Goal: Task Accomplishment & Management: Manage account settings

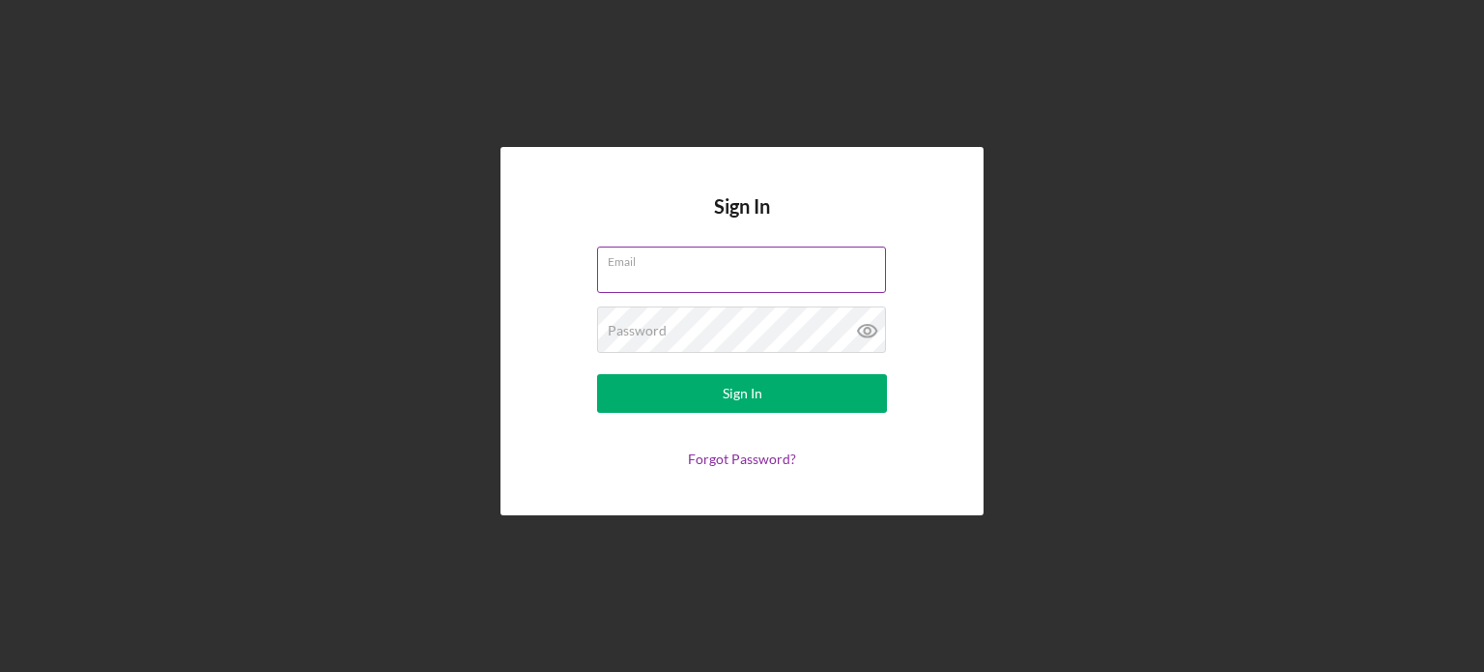
click at [714, 272] on input "Email" at bounding box center [741, 269] width 289 height 46
type input "[EMAIL_ADDRESS][DOMAIN_NAME]"
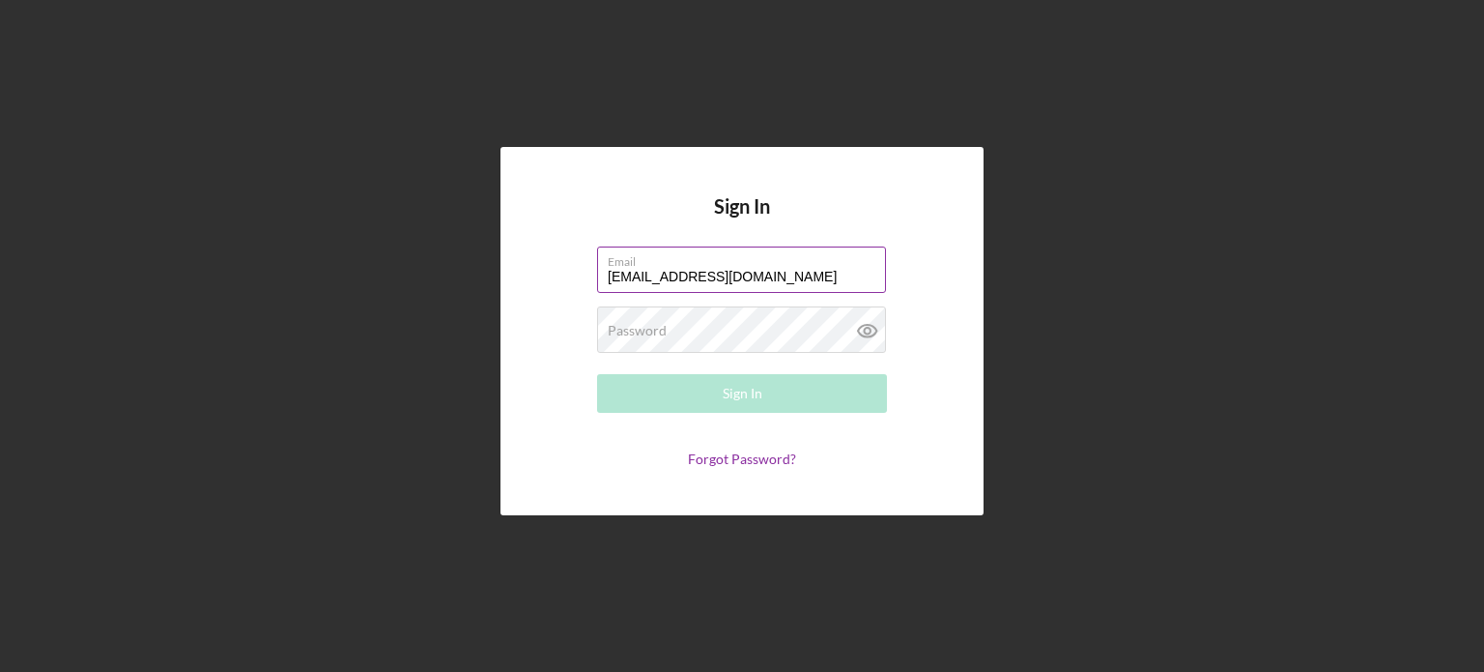
click at [665, 323] on label "Password" at bounding box center [637, 330] width 59 height 15
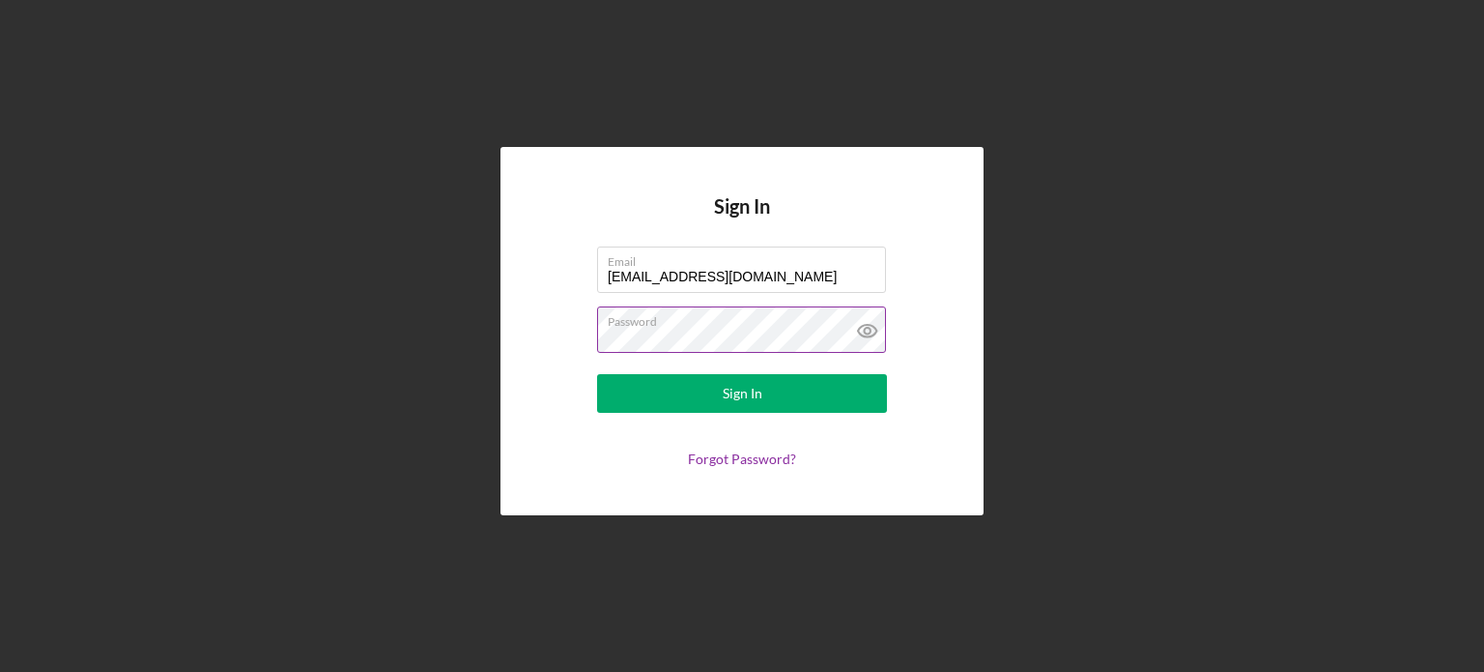
click at [597, 374] on button "Sign In" at bounding box center [742, 393] width 290 height 39
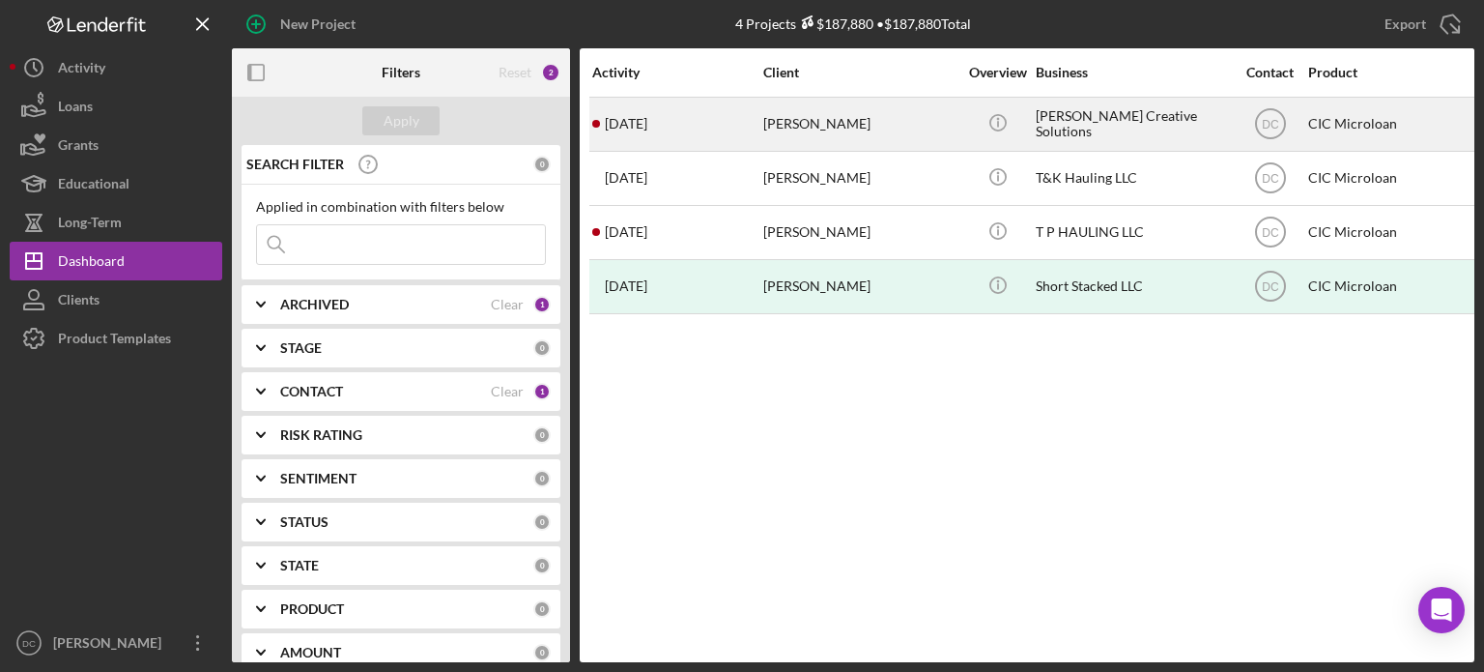
click at [730, 130] on div "[DATE] [PERSON_NAME]" at bounding box center [676, 124] width 169 height 51
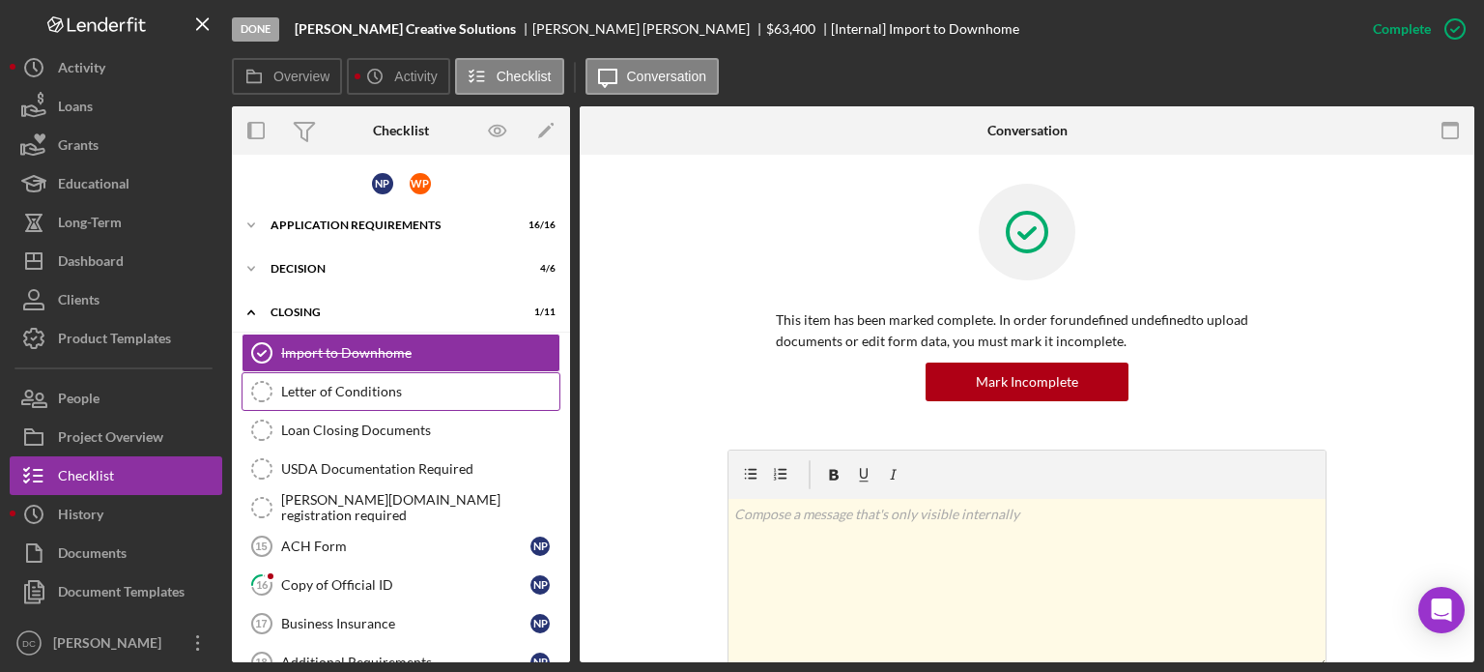
click at [416, 392] on div "Letter of Conditions" at bounding box center [420, 391] width 278 height 15
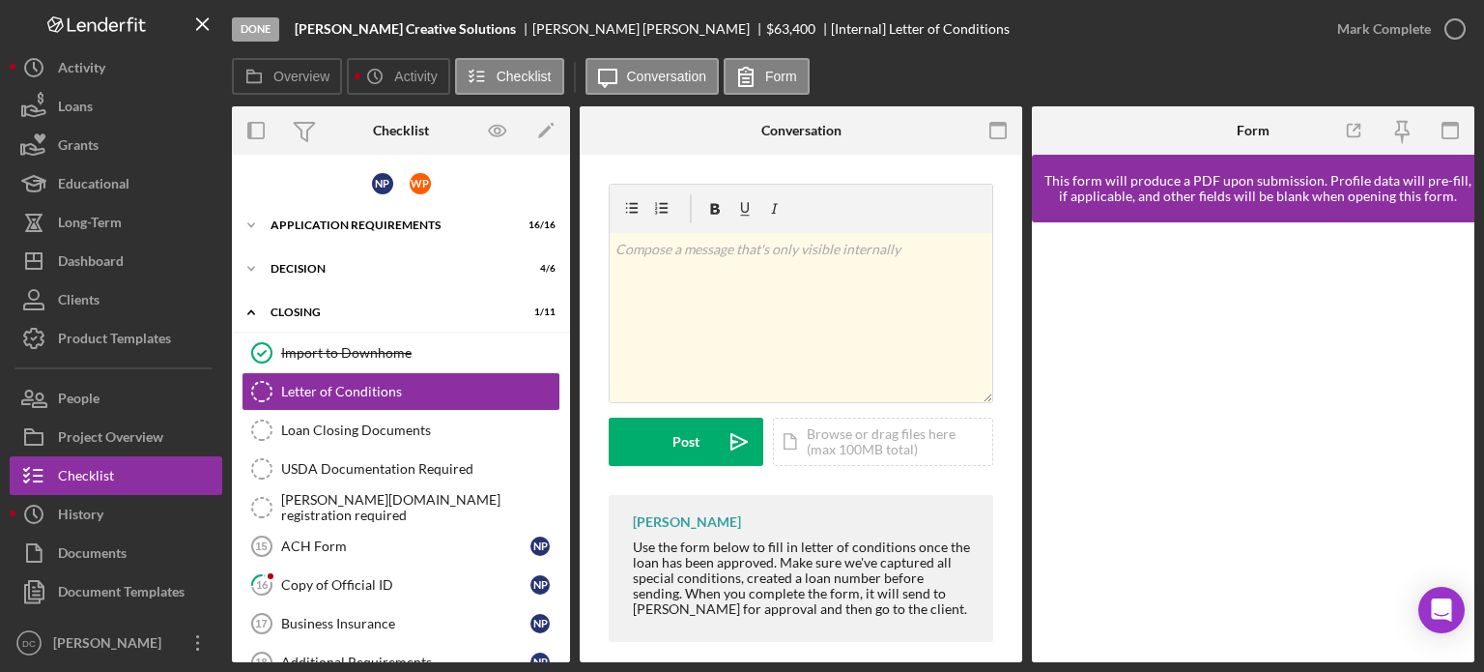
drag, startPoint x: 1248, startPoint y: 667, endPoint x: 1276, endPoint y: 656, distance: 30.9
click at [1276, 656] on div "Done [PERSON_NAME] Creative Solutions [PERSON_NAME] $63,400 [Internal] Letter o…" at bounding box center [742, 336] width 1484 height 672
click at [1176, 241] on div at bounding box center [1253, 442] width 443 height 440
click at [1449, 22] on icon "button" at bounding box center [1455, 29] width 48 height 48
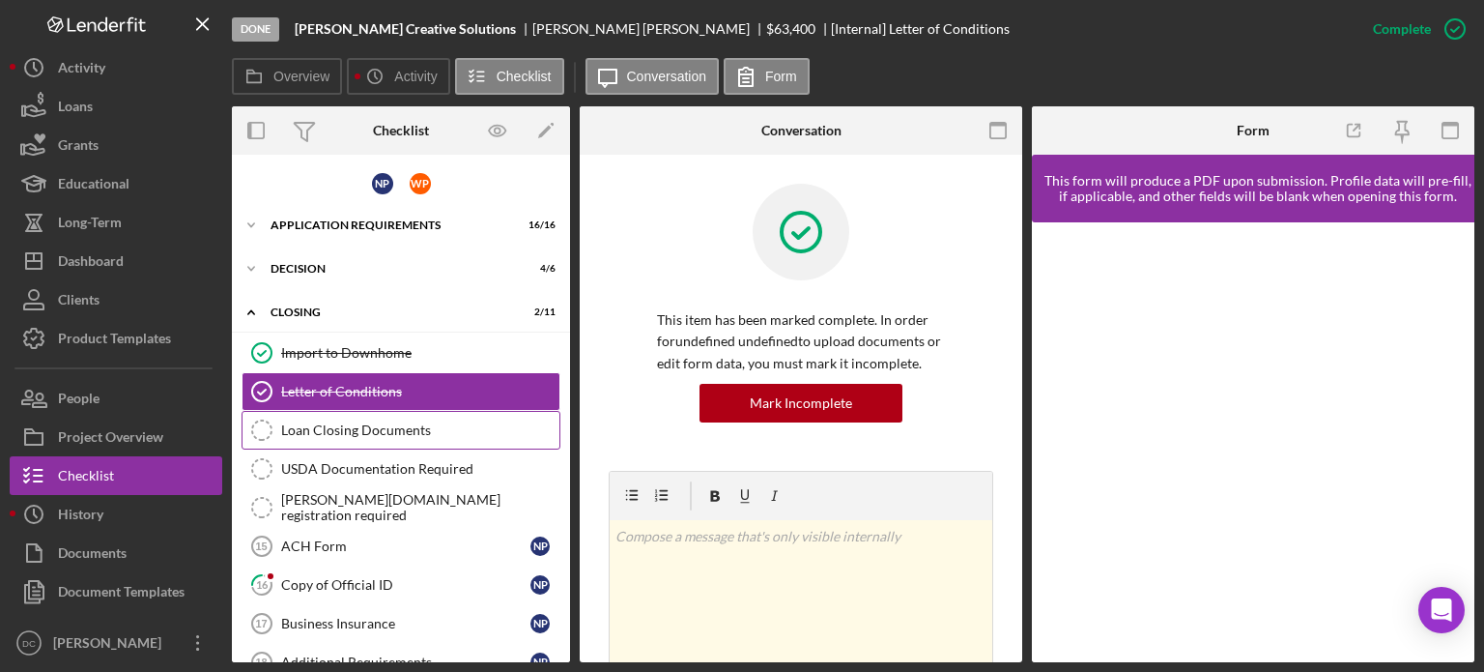
click at [419, 432] on div "Loan Closing Documents" at bounding box center [420, 429] width 278 height 15
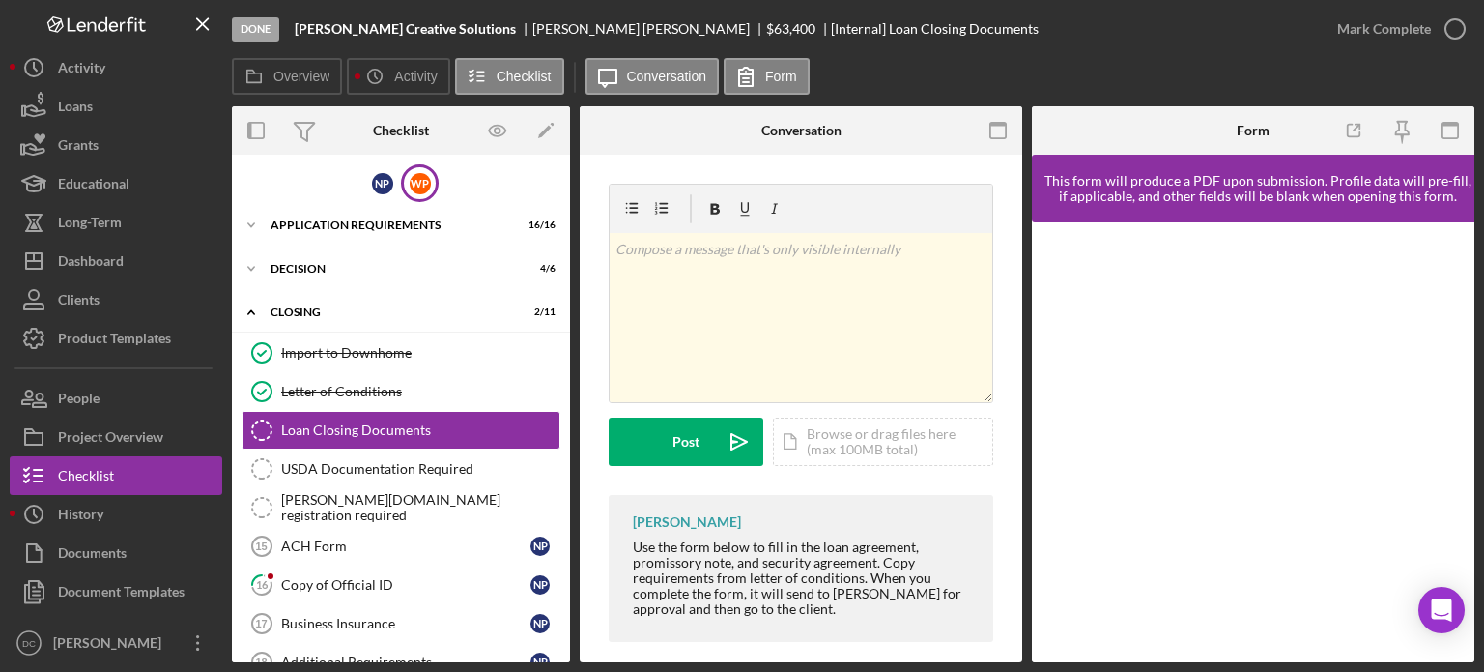
click at [402, 184] on div "W P" at bounding box center [420, 183] width 38 height 38
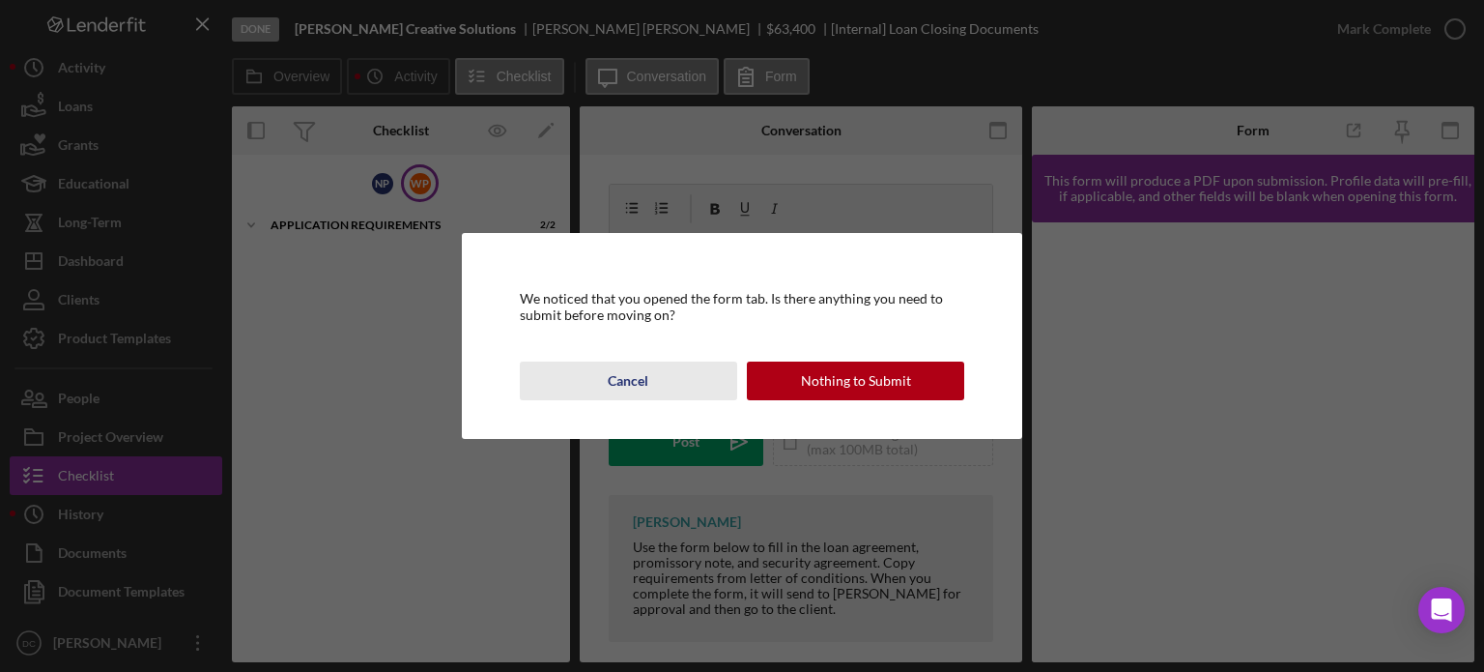
click at [633, 387] on div "Cancel" at bounding box center [628, 380] width 41 height 39
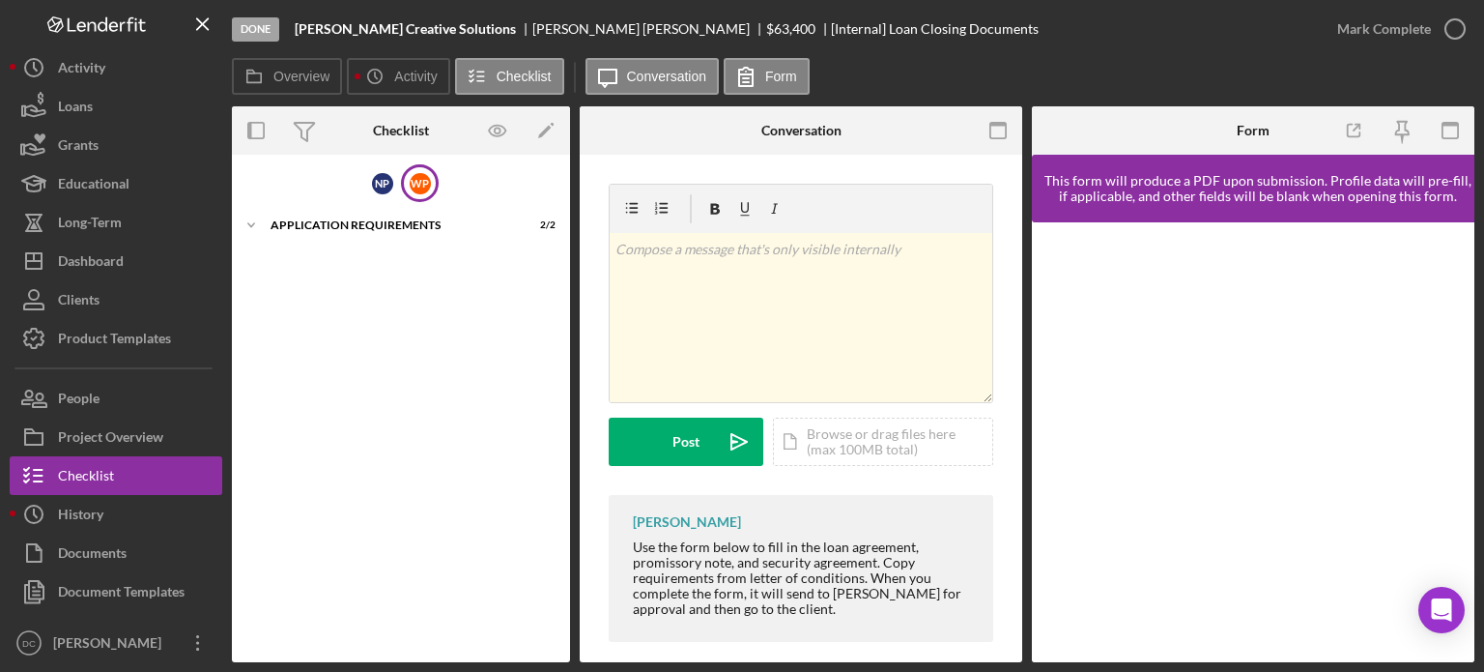
drag, startPoint x: 420, startPoint y: 196, endPoint x: 884, endPoint y: 59, distance: 483.7
click at [884, 59] on div "Overview Icon/History Activity Checklist Icon/Message Conversation Form" at bounding box center [853, 77] width 1243 height 39
click at [377, 195] on div "N P" at bounding box center [382, 183] width 38 height 38
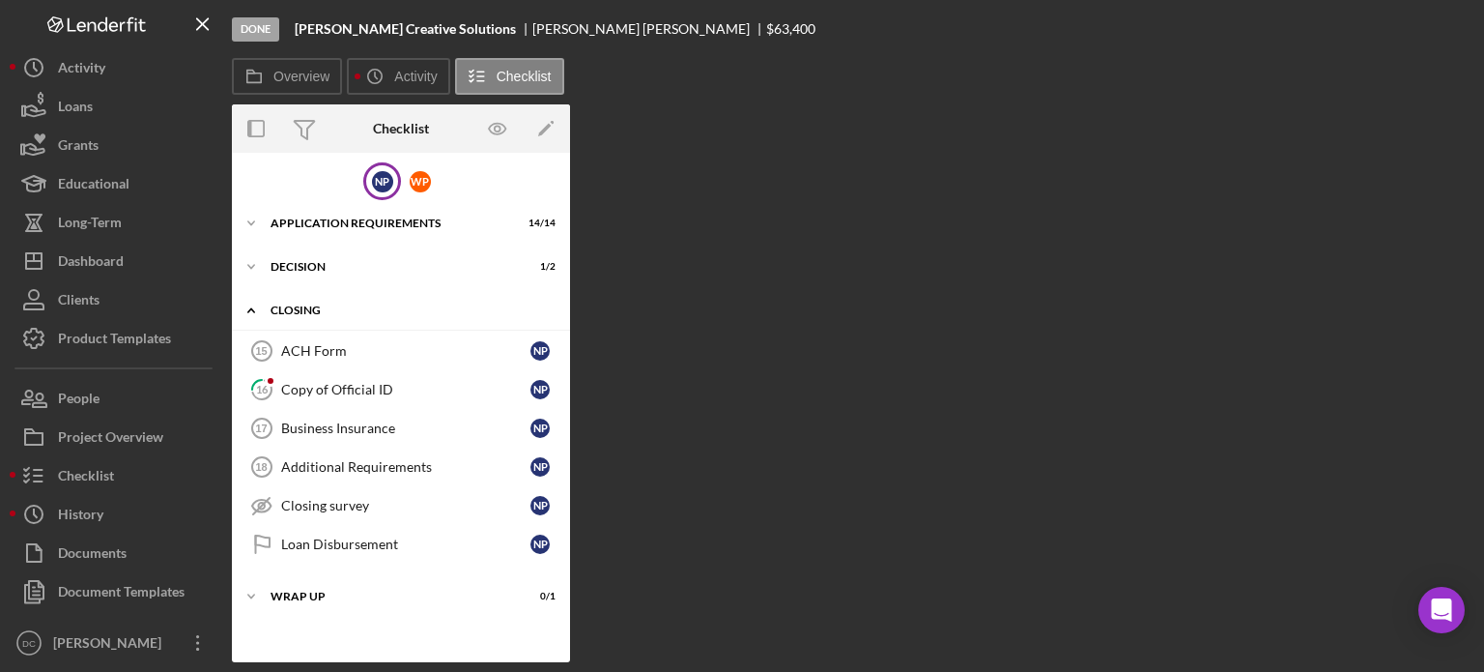
click at [301, 304] on div "CLOSING" at bounding box center [408, 310] width 275 height 12
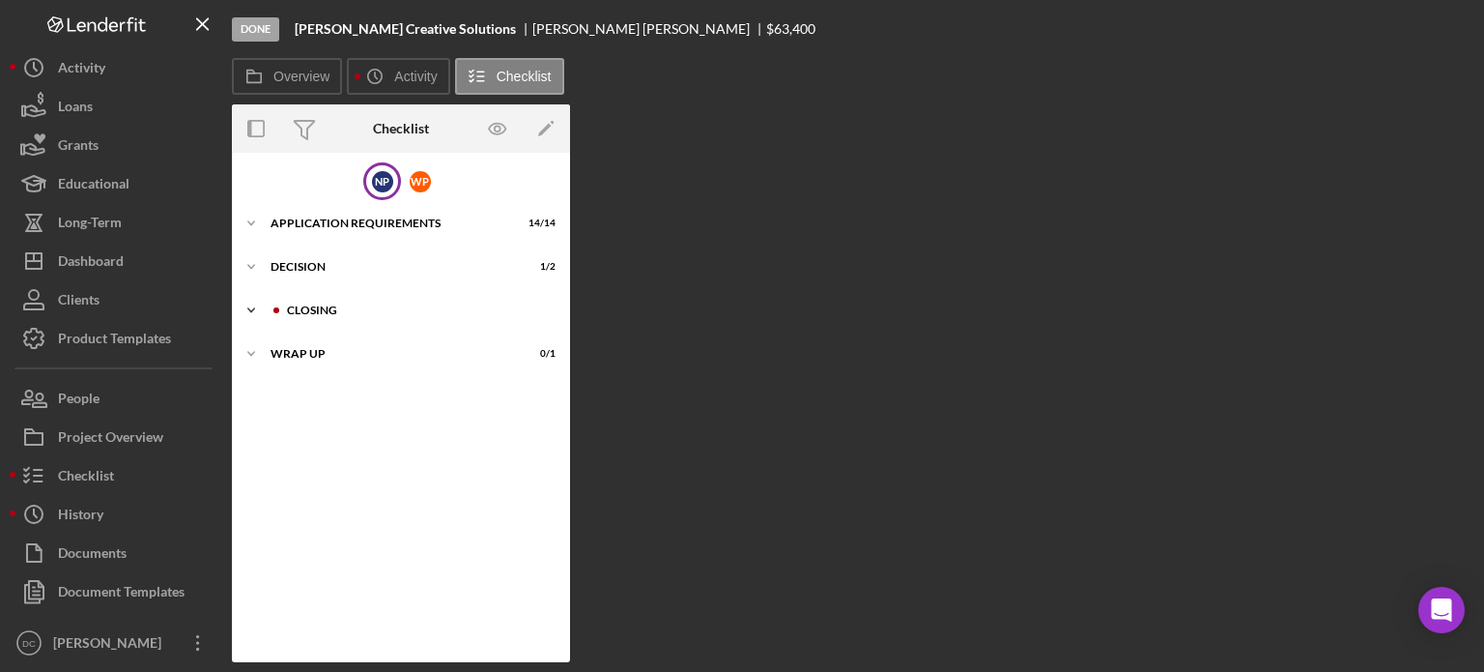
click at [301, 304] on div "CLOSING" at bounding box center [416, 310] width 259 height 12
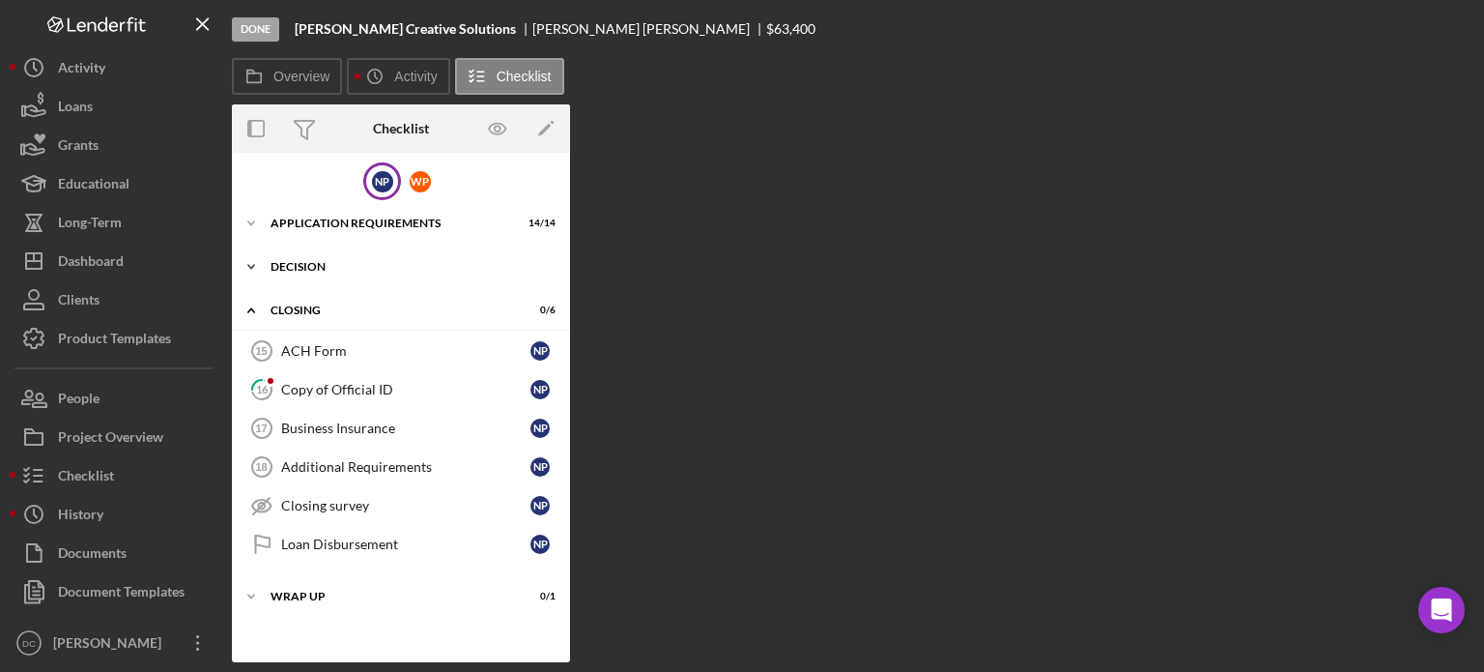
click at [326, 262] on div "Decision" at bounding box center [408, 267] width 275 height 12
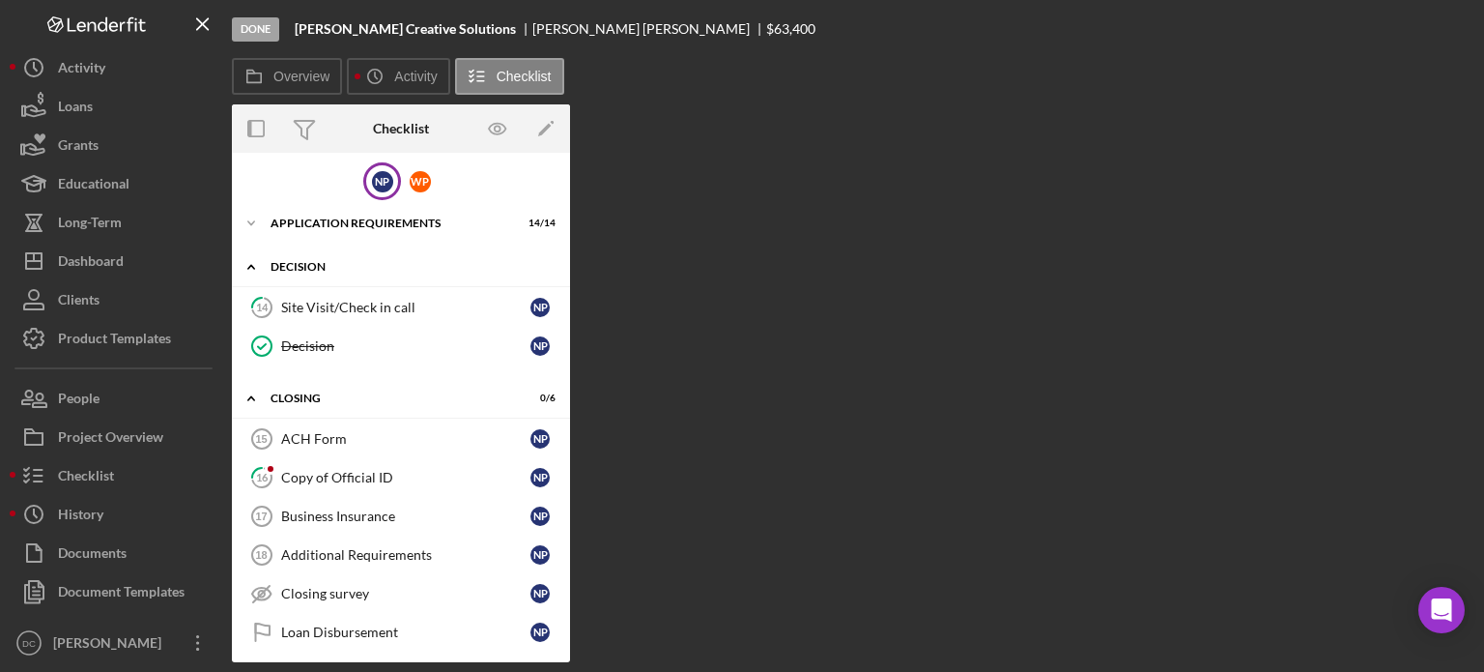
click at [301, 254] on div "Icon/Expander Decision 1 / 2" at bounding box center [401, 267] width 338 height 40
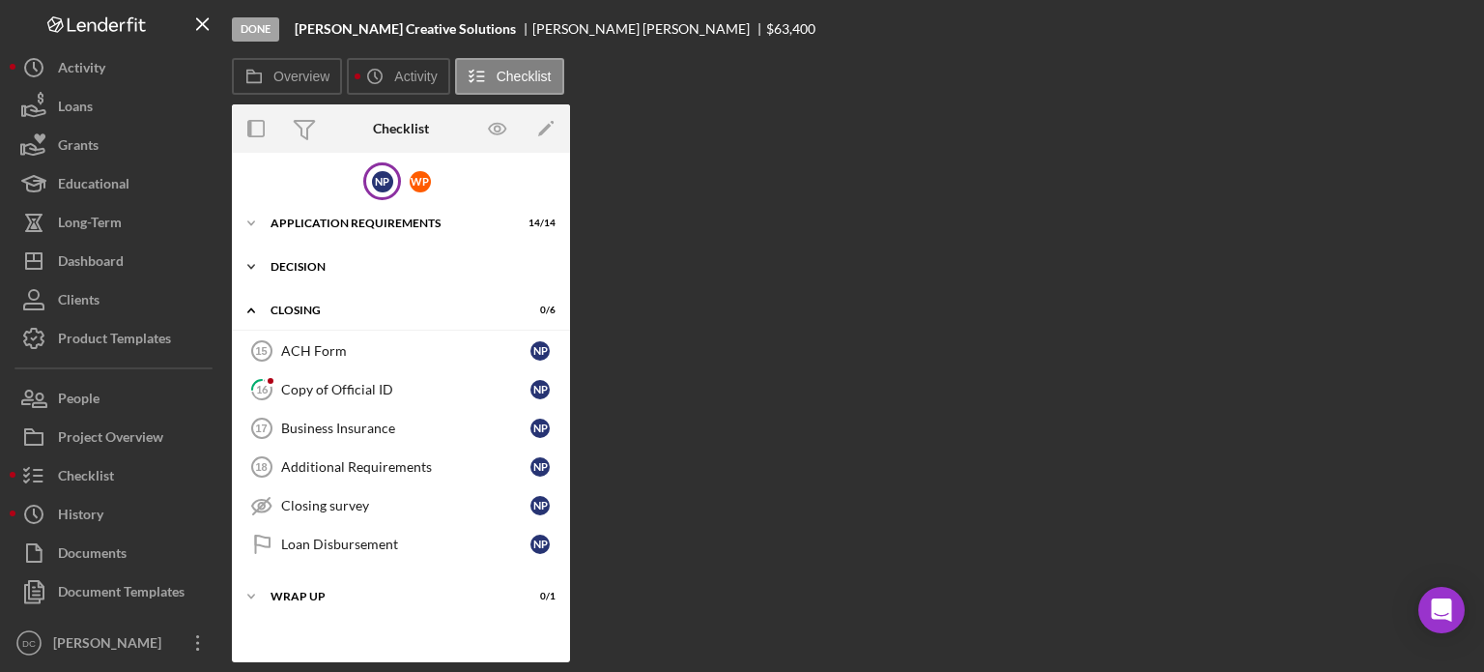
click at [301, 254] on div "Icon/Expander Decision 1 / 2" at bounding box center [401, 266] width 338 height 39
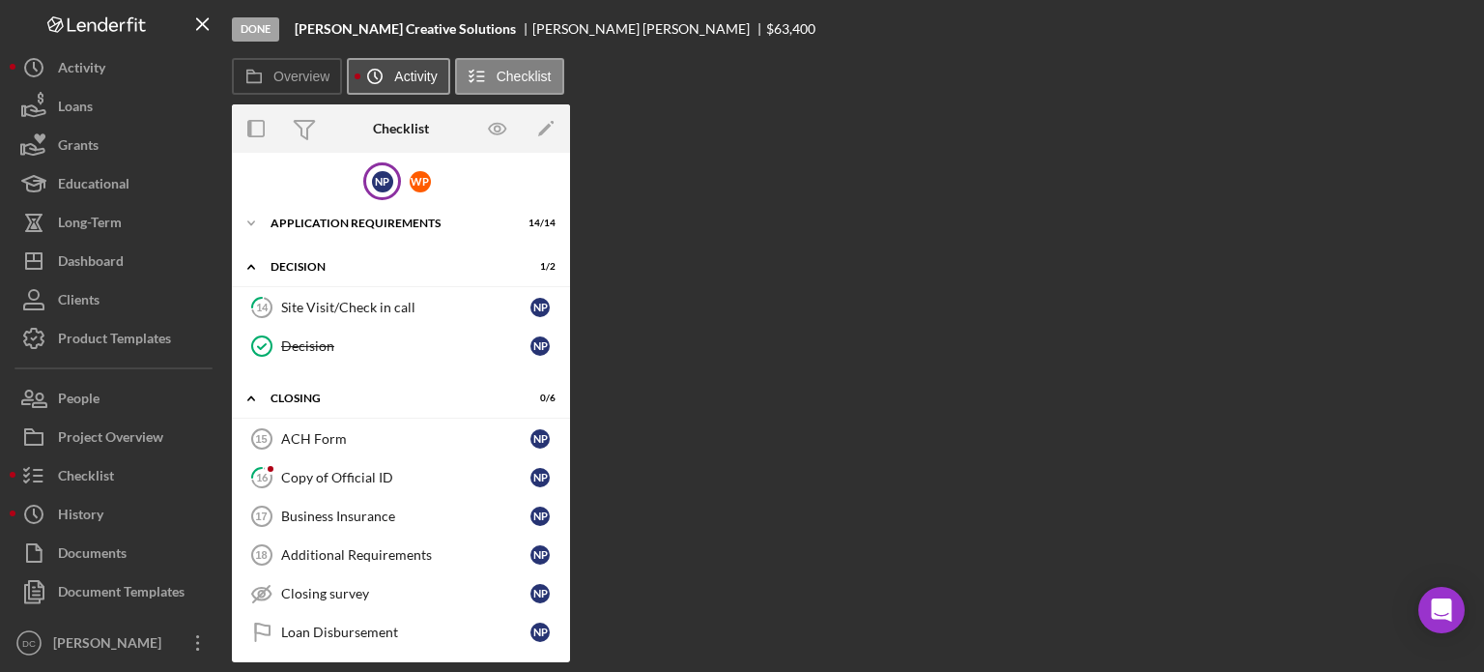
click at [410, 81] on label "Activity" at bounding box center [415, 76] width 43 height 15
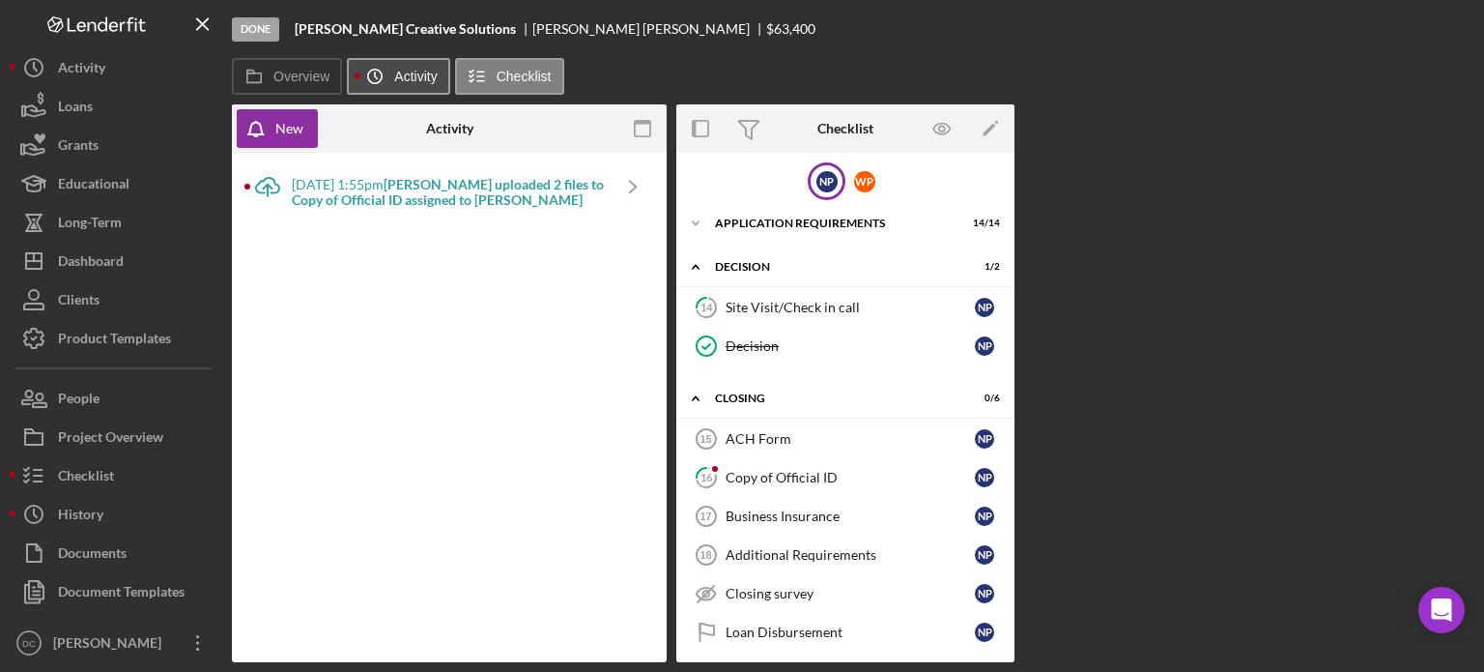
click at [430, 75] on label "Activity" at bounding box center [415, 76] width 43 height 15
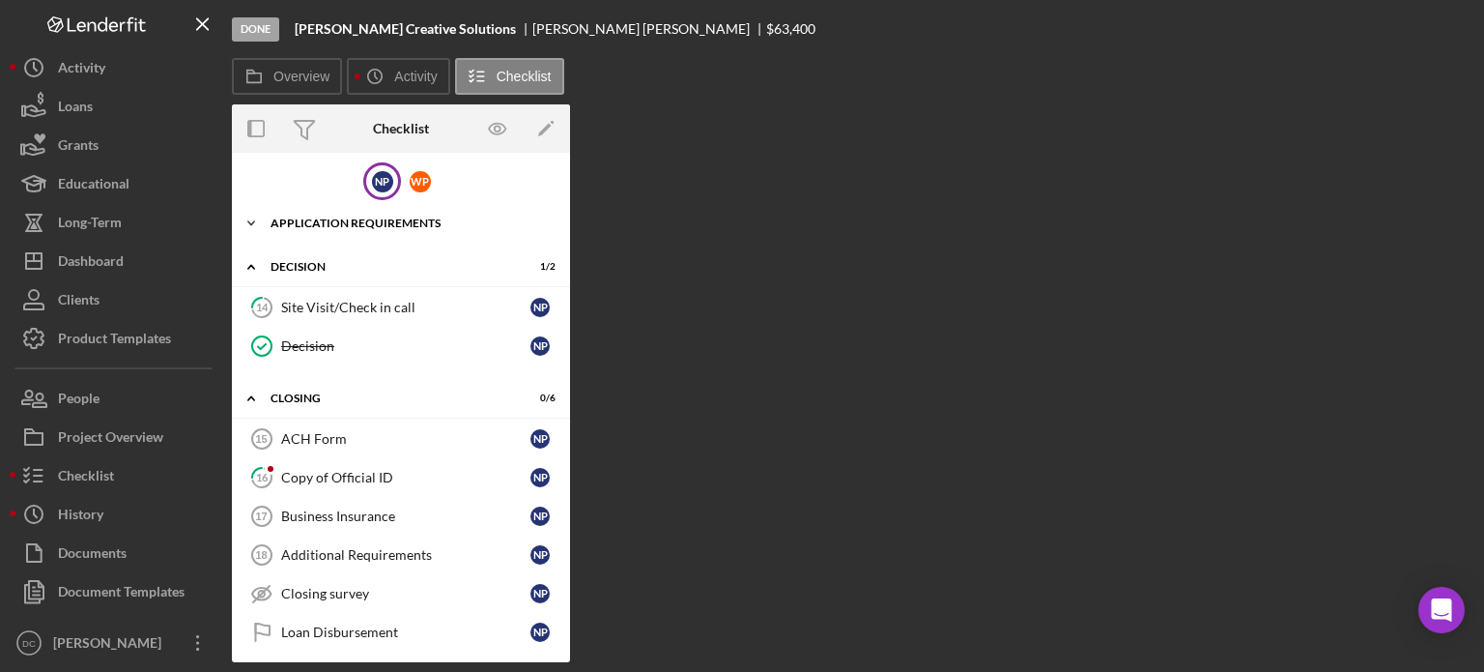
click at [388, 228] on div "Icon/Expander APPLICATION REQUIREMENTS 14 / 14" at bounding box center [401, 223] width 338 height 39
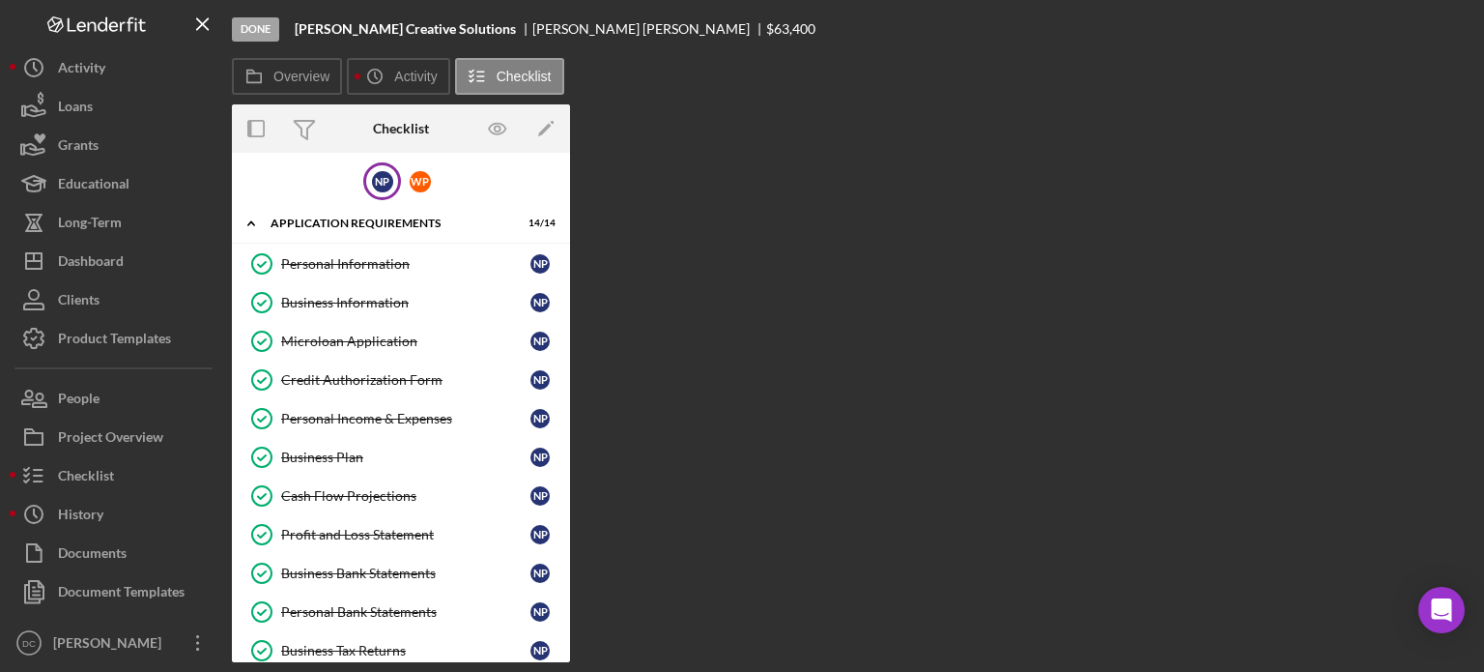
drag, startPoint x: 570, startPoint y: 301, endPoint x: 572, endPoint y: 446, distance: 145.0
click at [572, 446] on div "Overview Internal Workflow Stage Done Icon/Dropdown Arrow Archive (can unarchiv…" at bounding box center [853, 383] width 1243 height 558
drag, startPoint x: 563, startPoint y: 370, endPoint x: 568, endPoint y: 416, distance: 46.6
click at [568, 416] on div "N P W P Icon/Expander APPLICATION REQUIREMENTS 14 / 14 Personal Information Per…" at bounding box center [401, 407] width 338 height 509
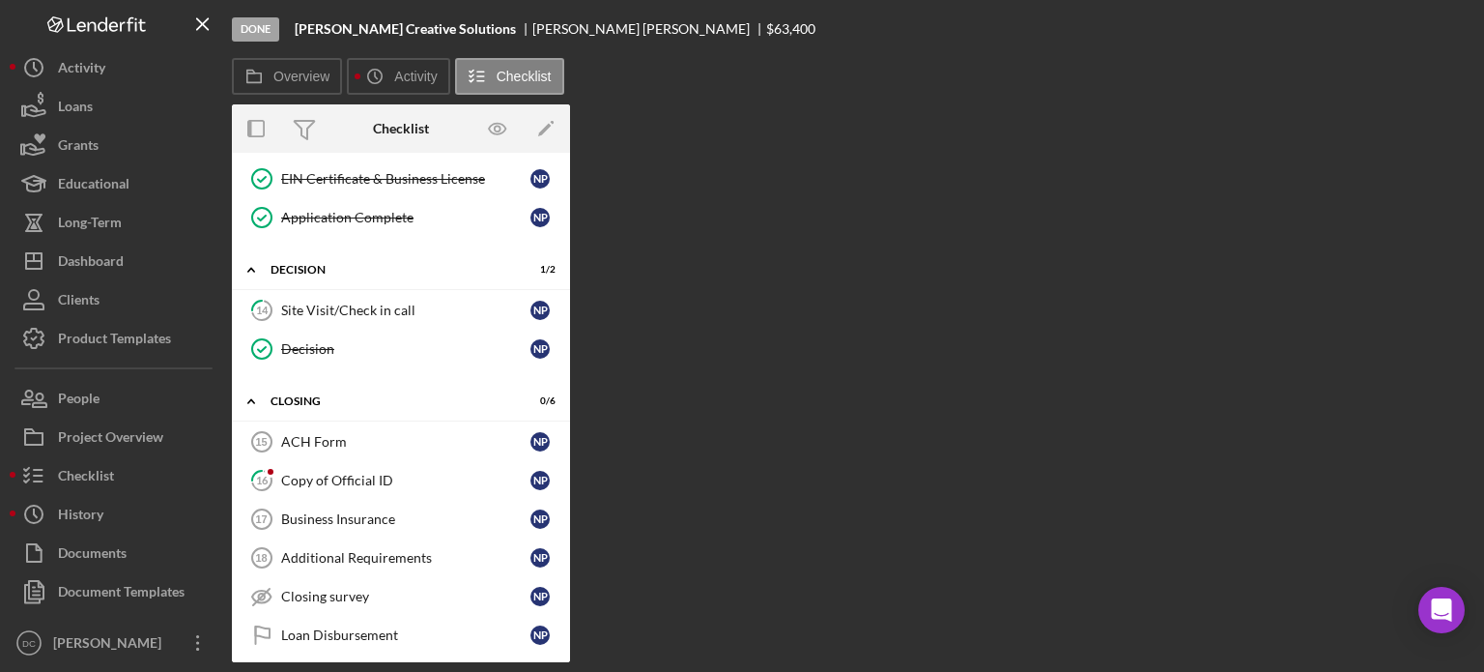
scroll to position [593, 0]
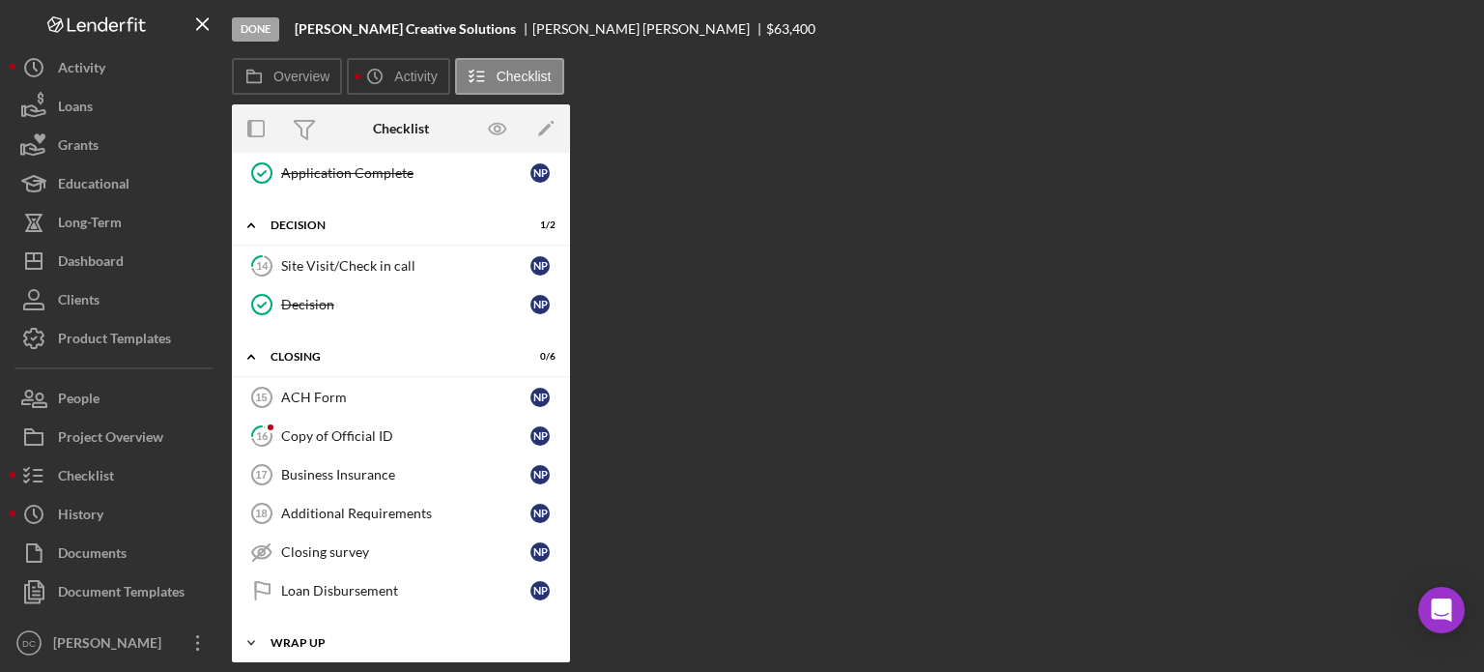
click at [273, 623] on div "Icon/Expander WRAP UP 0 / 1" at bounding box center [401, 642] width 338 height 39
drag, startPoint x: 266, startPoint y: 623, endPoint x: 246, endPoint y: 633, distance: 21.6
drag, startPoint x: 246, startPoint y: 633, endPoint x: 703, endPoint y: 593, distance: 458.8
click at [703, 593] on div "Overview Internal Workflow Stage Done Icon/Dropdown Arrow Archive (can unarchiv…" at bounding box center [853, 383] width 1243 height 558
drag, startPoint x: 573, startPoint y: 623, endPoint x: 573, endPoint y: 647, distance: 24.2
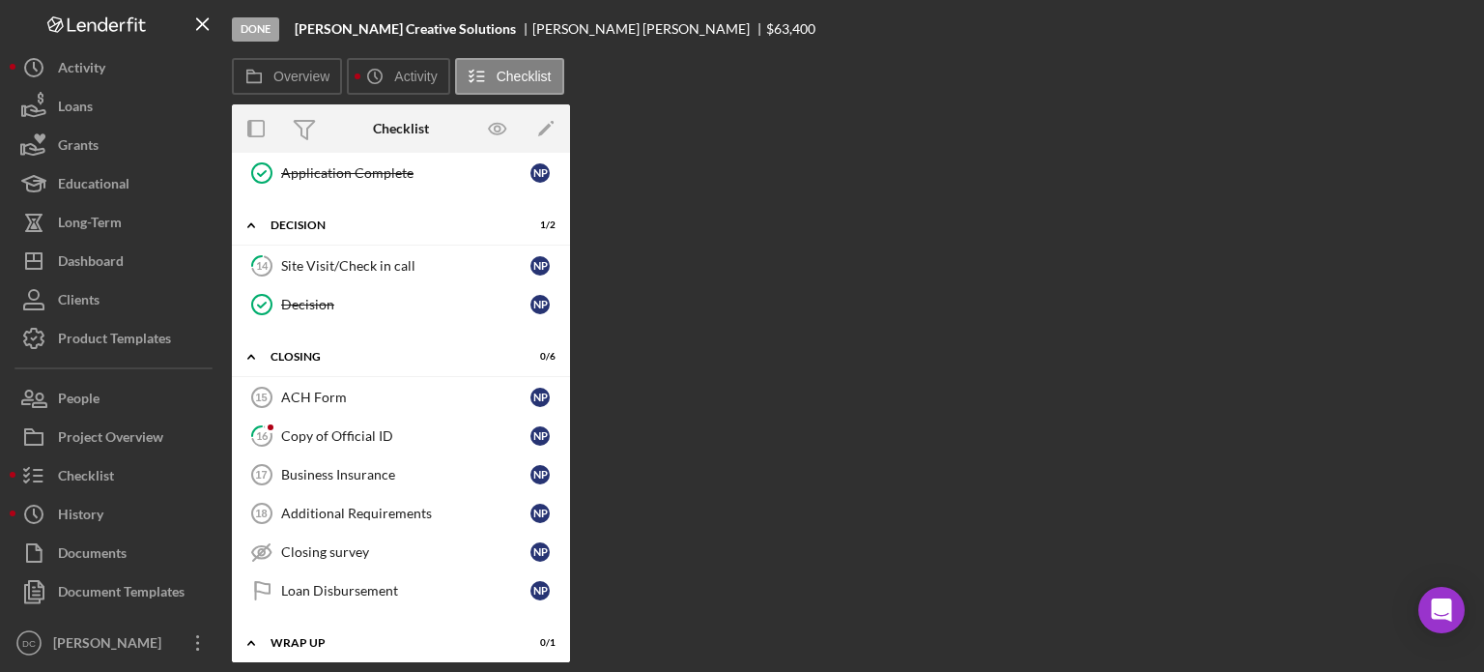
click at [573, 647] on div "Overview Internal Workflow Stage Done Icon/Dropdown Arrow Archive (can unarchiv…" at bounding box center [853, 383] width 1243 height 558
click at [205, 35] on icon "Icon/Menu Close" at bounding box center [203, 24] width 43 height 43
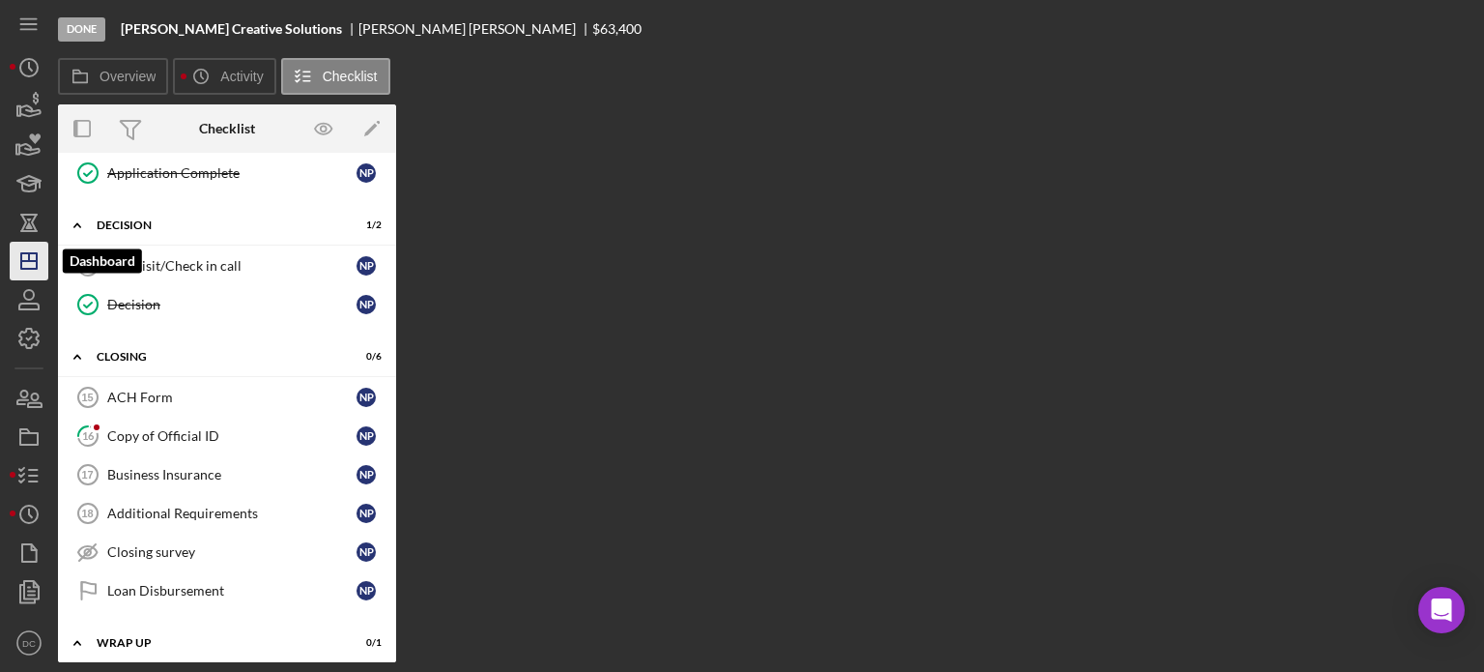
click at [25, 268] on polygon "button" at bounding box center [28, 260] width 15 height 15
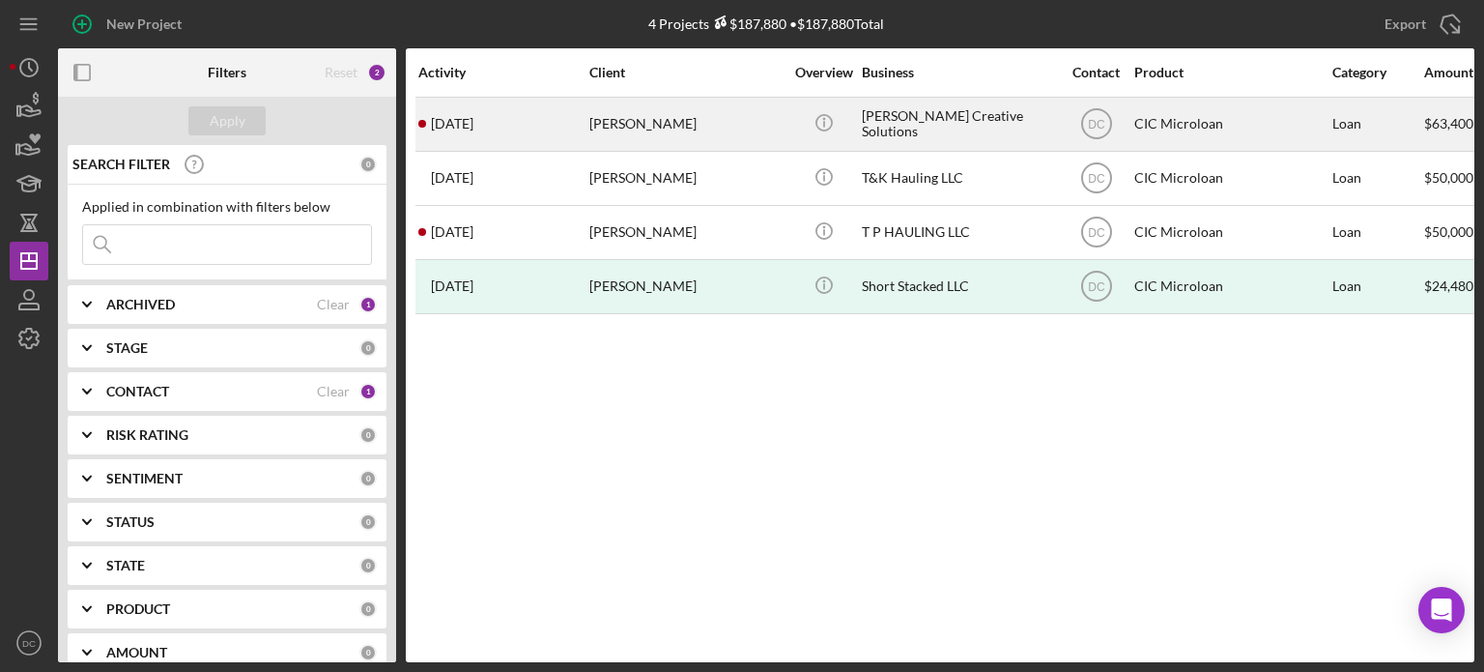
click at [566, 130] on div "[DATE] [PERSON_NAME]" at bounding box center [502, 124] width 169 height 51
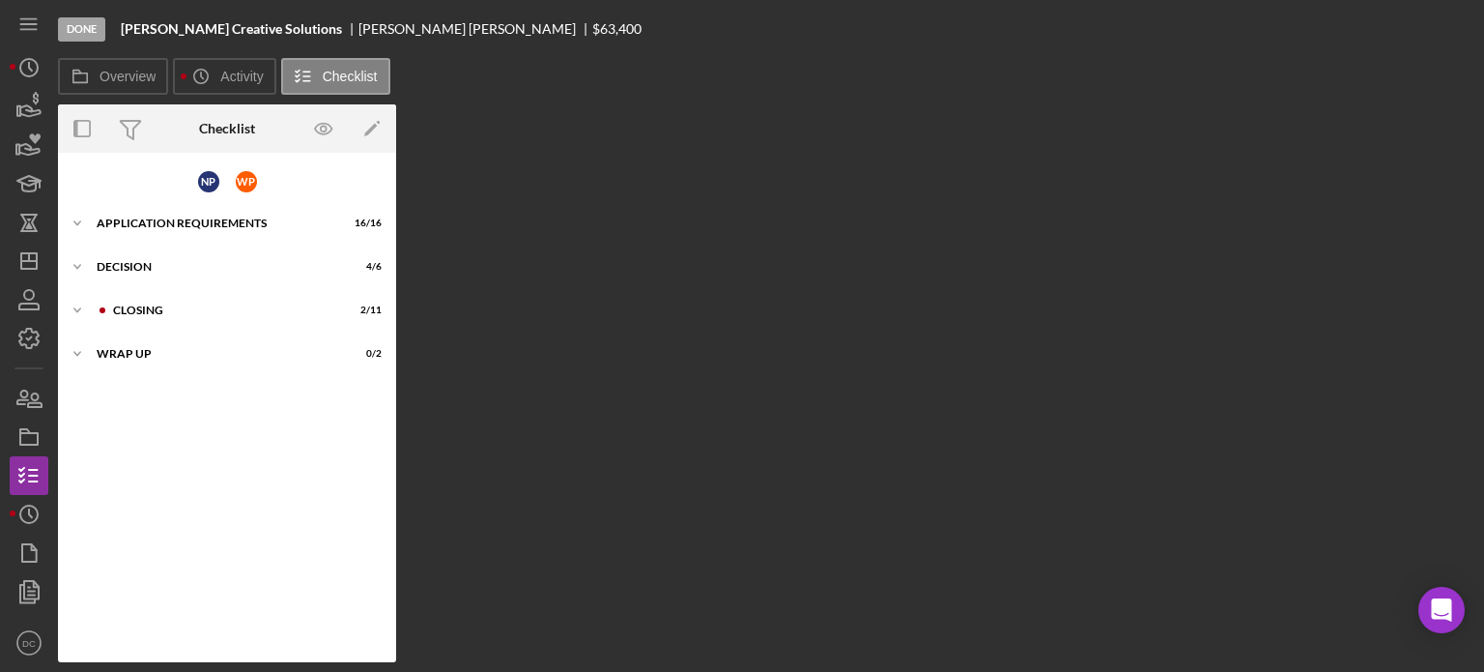
click at [566, 130] on div "Overview Internal Workflow Stage Done Icon/Dropdown Arrow Archive (can unarchiv…" at bounding box center [766, 383] width 1417 height 558
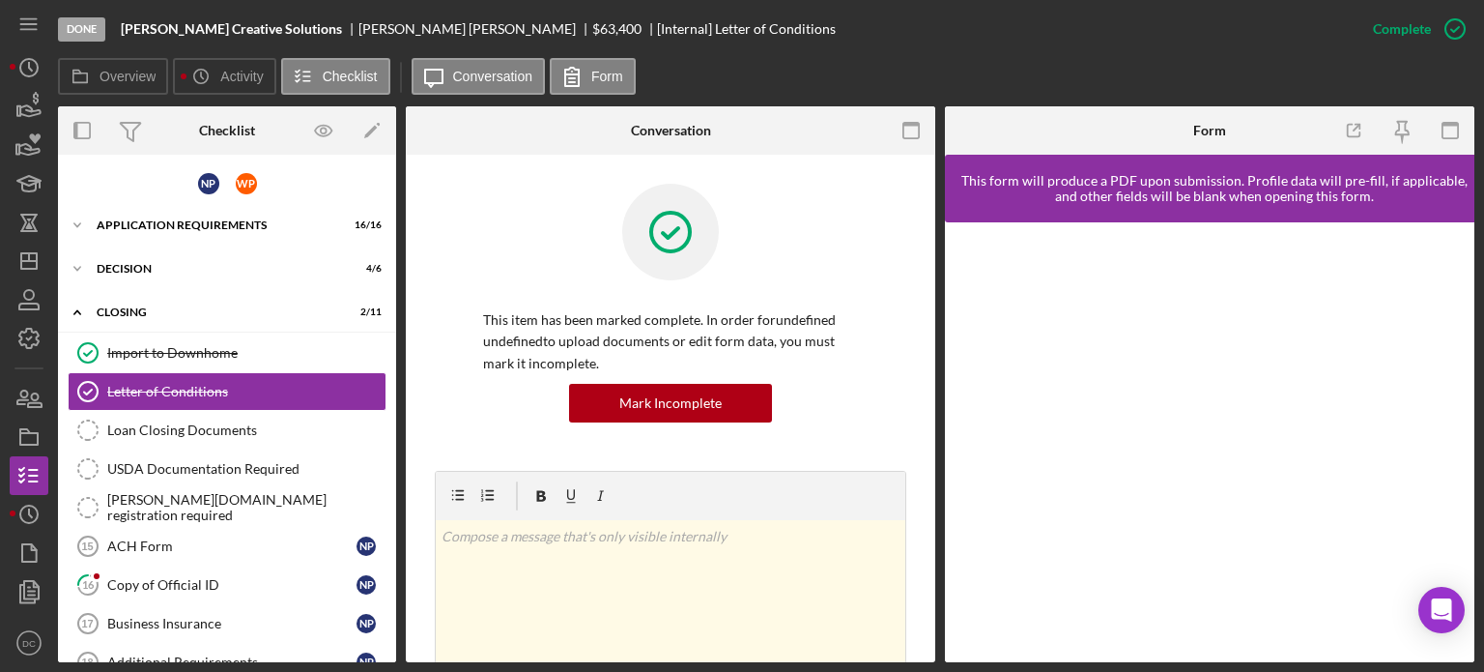
click at [566, 130] on div at bounding box center [494, 130] width 177 height 48
click at [223, 429] on div "Loan Closing Documents" at bounding box center [246, 429] width 278 height 15
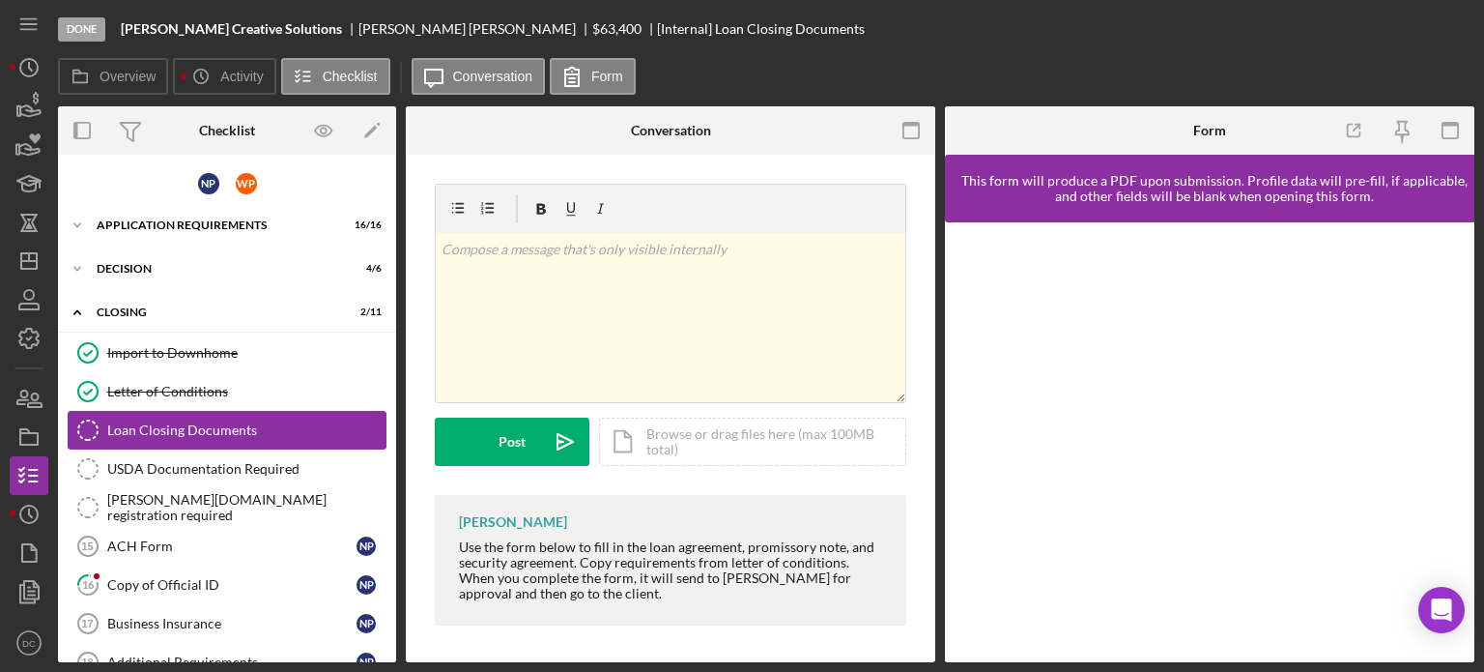
click at [223, 429] on div "Loan Closing Documents" at bounding box center [246, 429] width 278 height 15
drag, startPoint x: 1456, startPoint y: 464, endPoint x: 1461, endPoint y: 490, distance: 26.5
click at [1461, 490] on div at bounding box center [1210, 442] width 530 height 440
drag, startPoint x: 1457, startPoint y: 463, endPoint x: 1458, endPoint y: 487, distance: 24.2
click at [1458, 487] on div at bounding box center [1210, 442] width 530 height 440
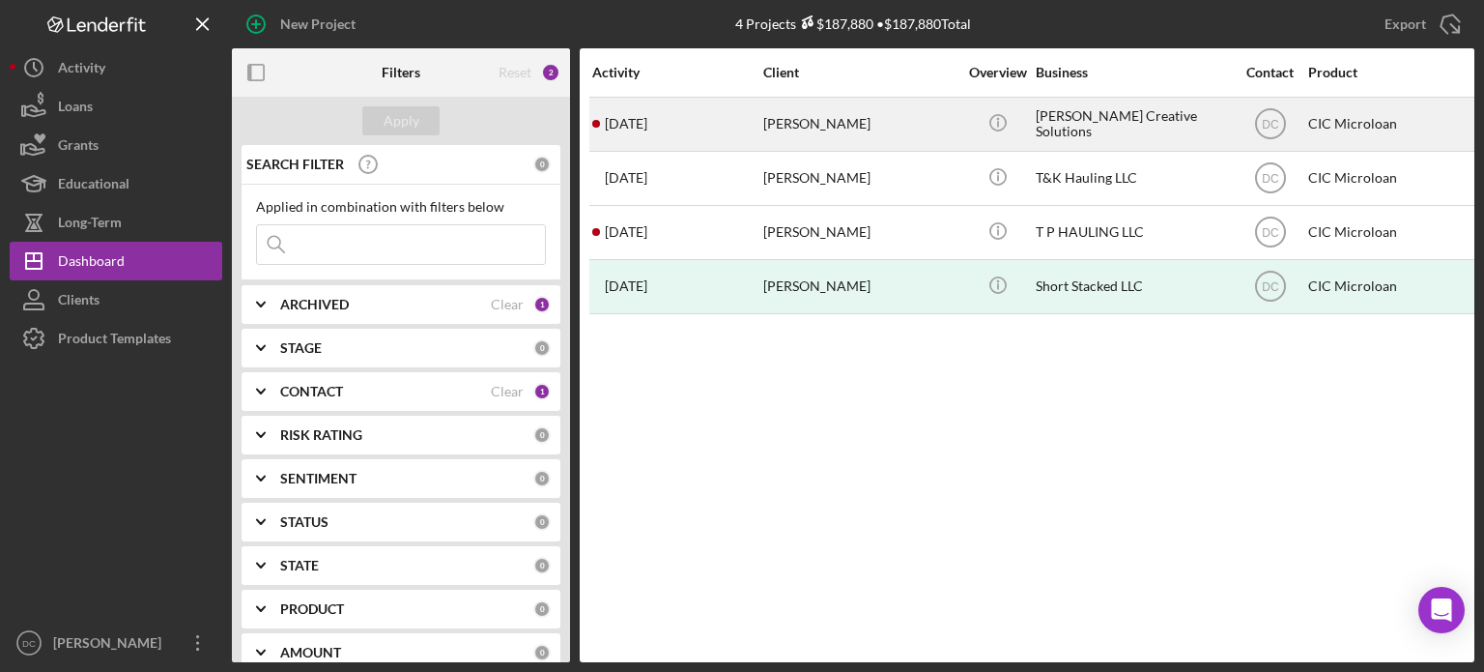
click at [687, 127] on div "[DATE] [PERSON_NAME]" at bounding box center [676, 124] width 169 height 51
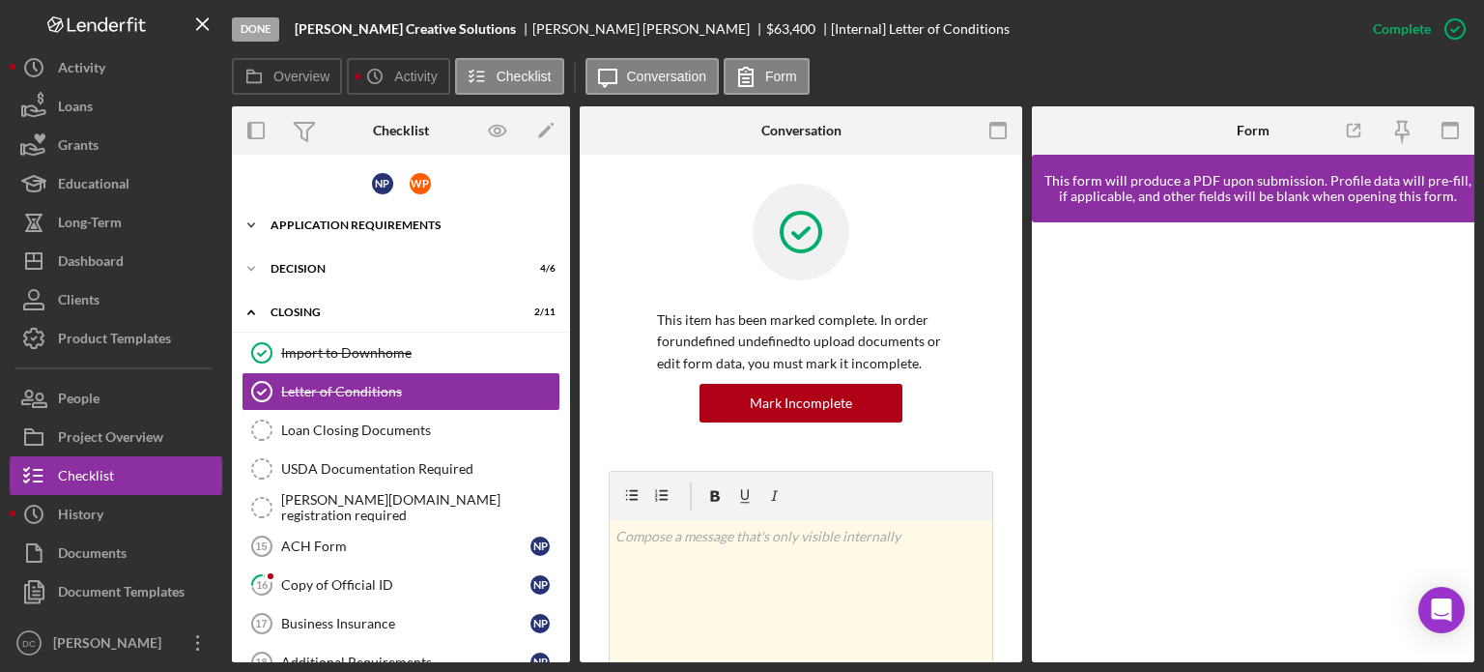
click at [304, 229] on div "APPLICATION REQUIREMENTS" at bounding box center [408, 225] width 275 height 12
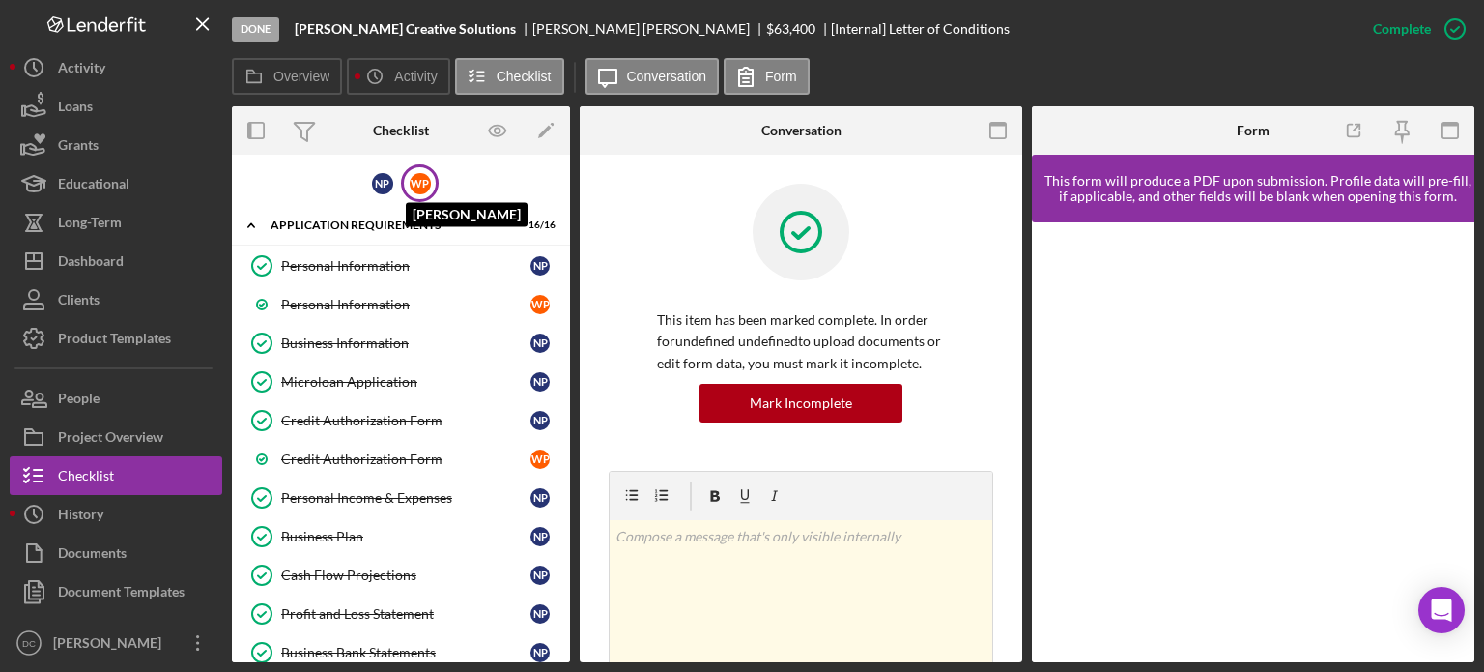
click at [420, 181] on div "W P" at bounding box center [420, 183] width 21 height 21
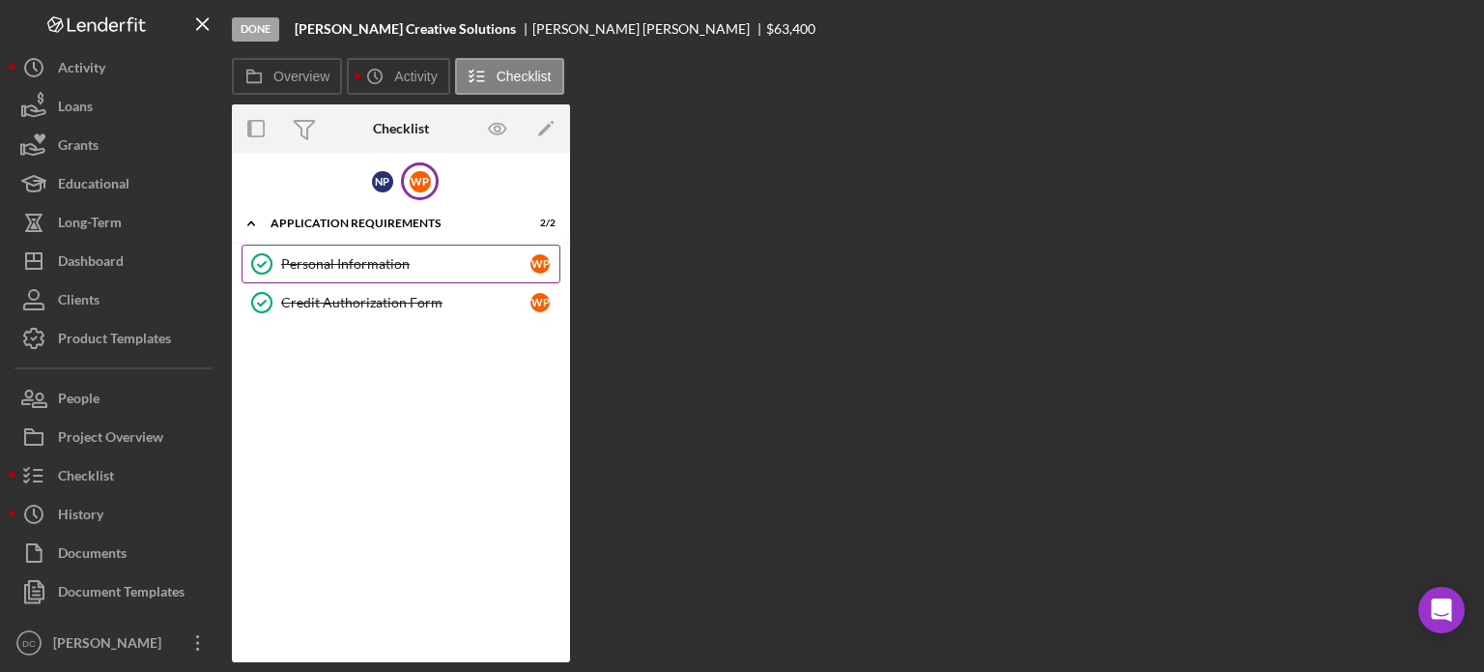
click at [357, 261] on div "Personal Information" at bounding box center [405, 263] width 249 height 15
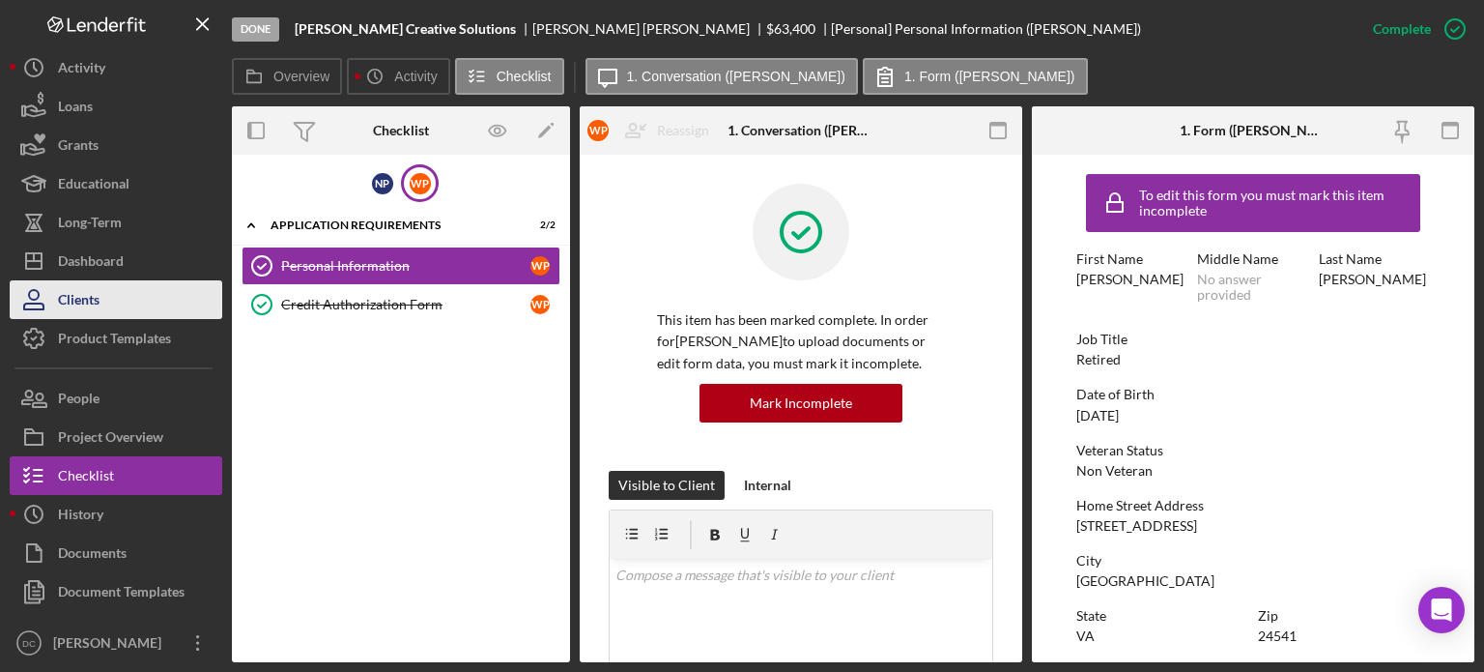
click at [104, 289] on button "Clients" at bounding box center [116, 299] width 213 height 39
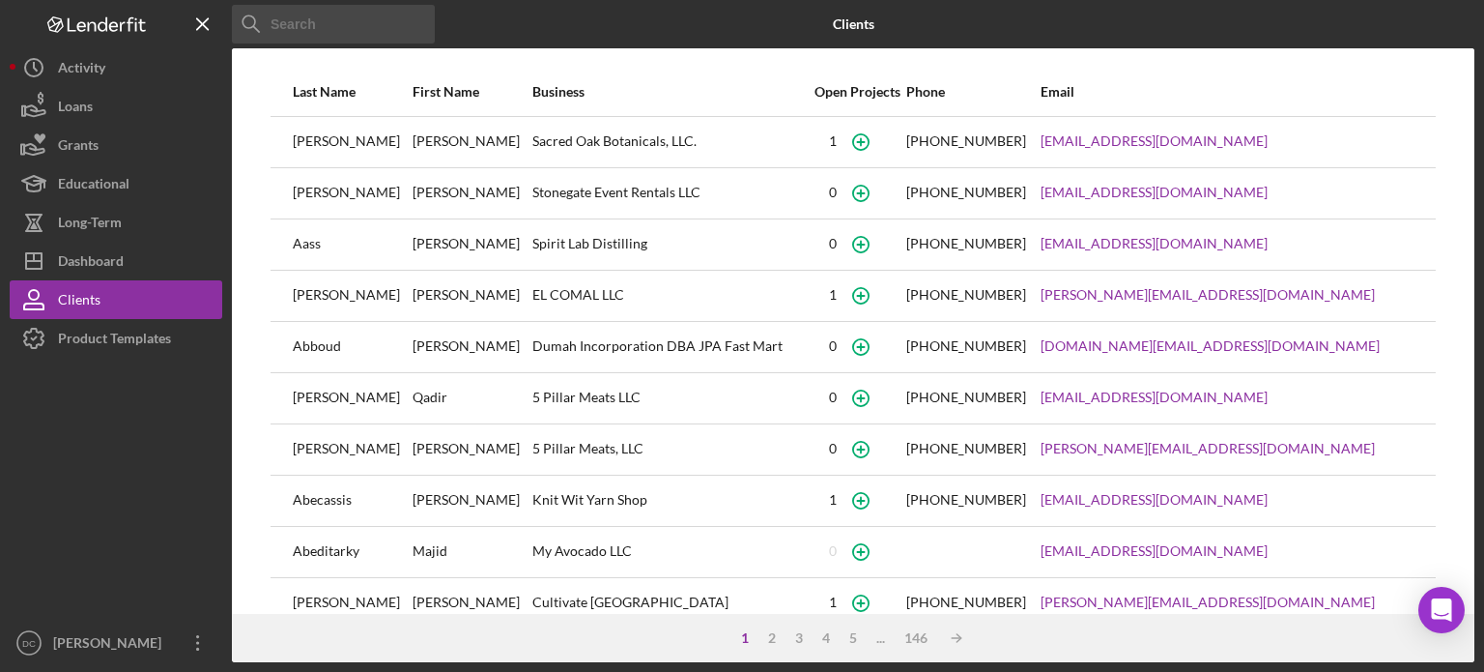
click at [330, 38] on input at bounding box center [333, 24] width 203 height 39
click at [343, 30] on input at bounding box center [333, 24] width 203 height 39
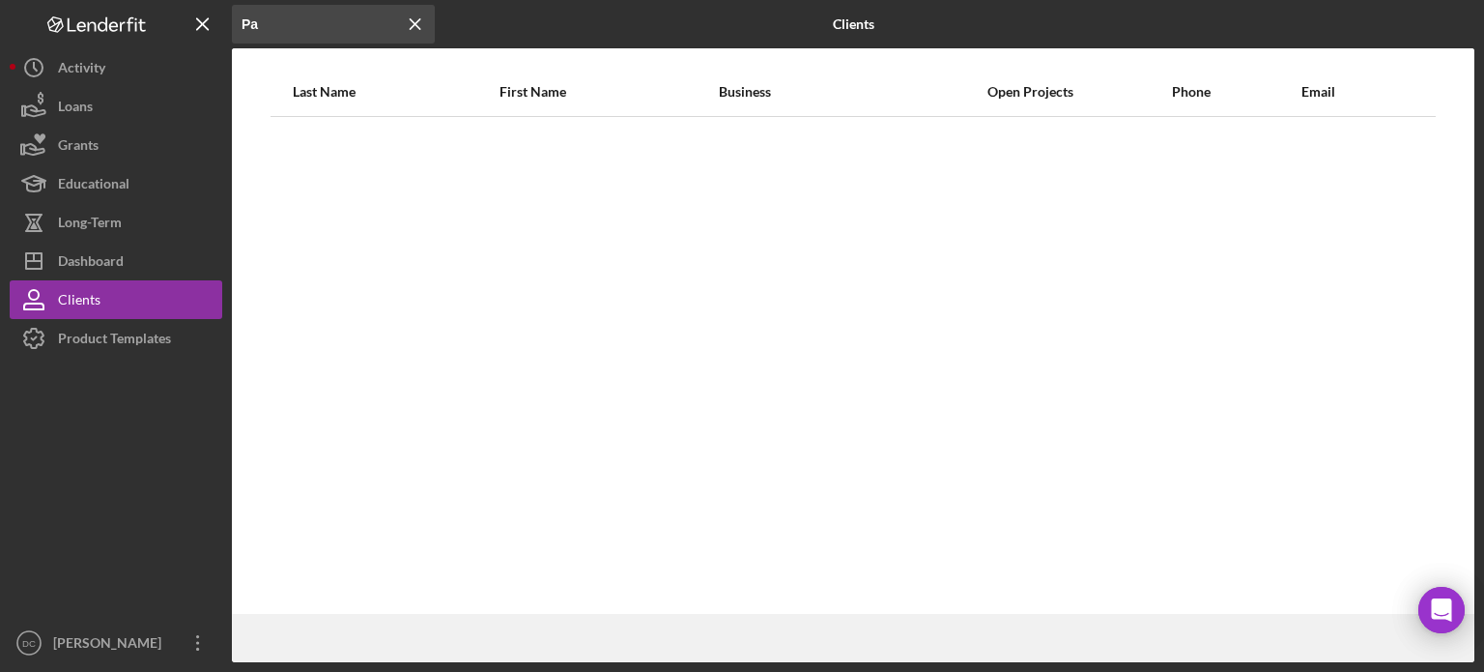
type input "P"
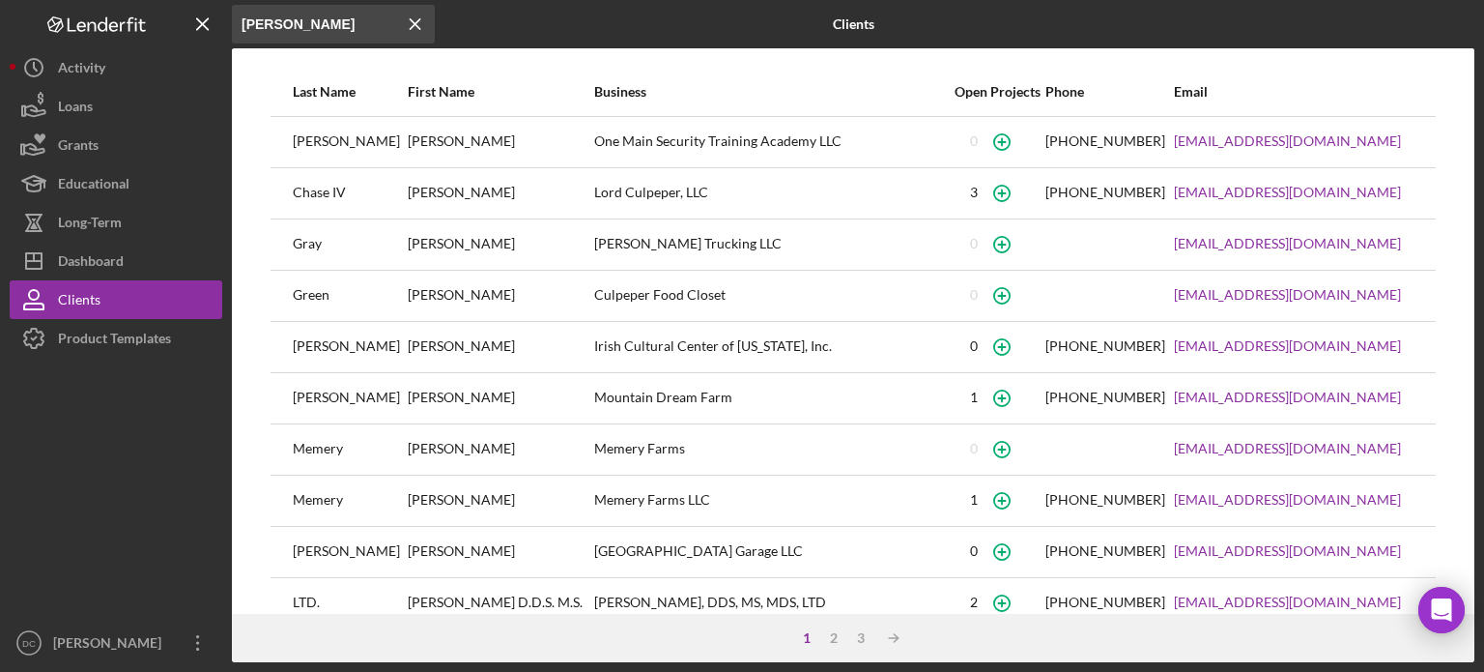
click at [292, 14] on input "William" at bounding box center [333, 24] width 203 height 39
type input "W"
